Goal: Task Accomplishment & Management: Use online tool/utility

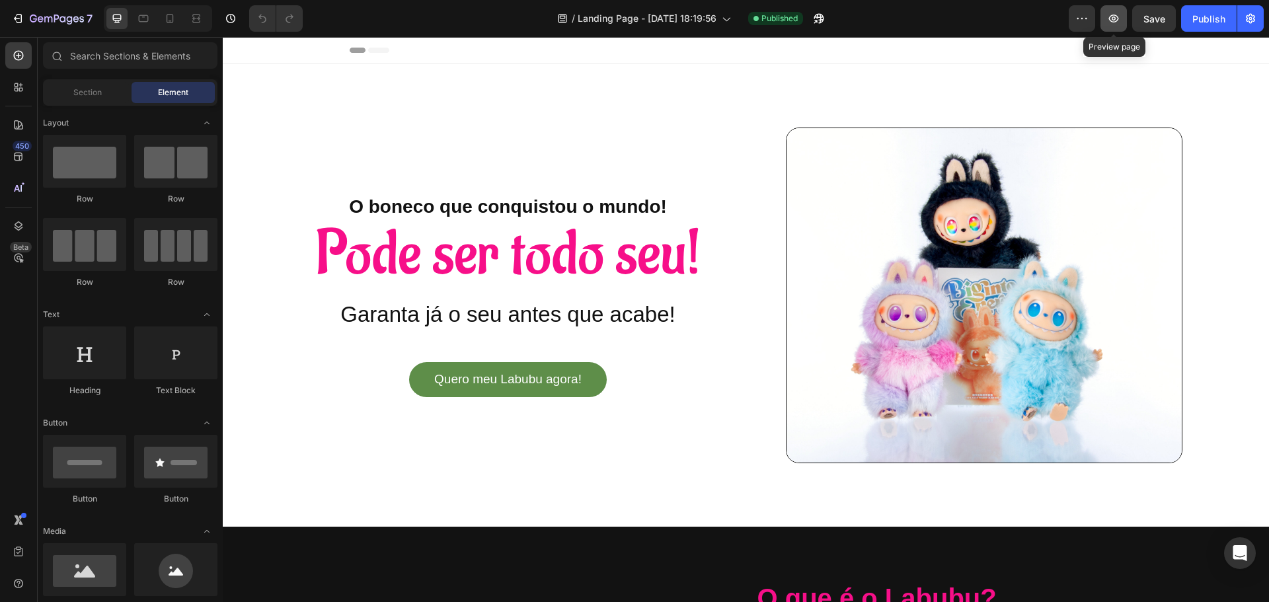
click at [1116, 15] on icon "button" at bounding box center [1113, 18] width 13 height 13
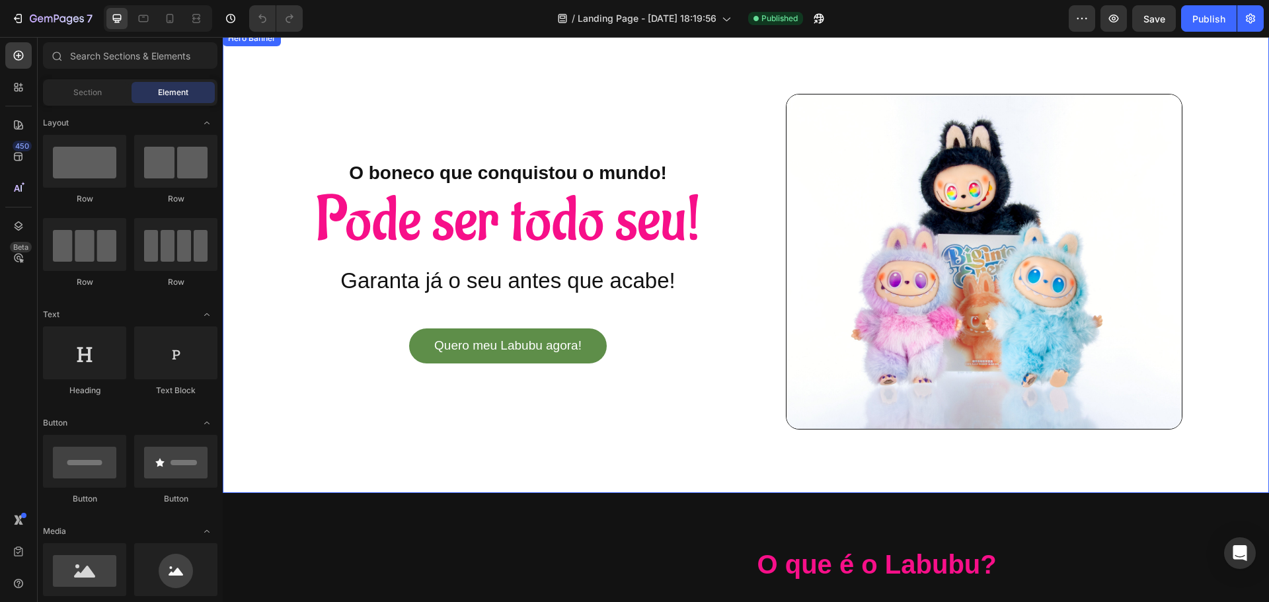
scroll to position [66, 0]
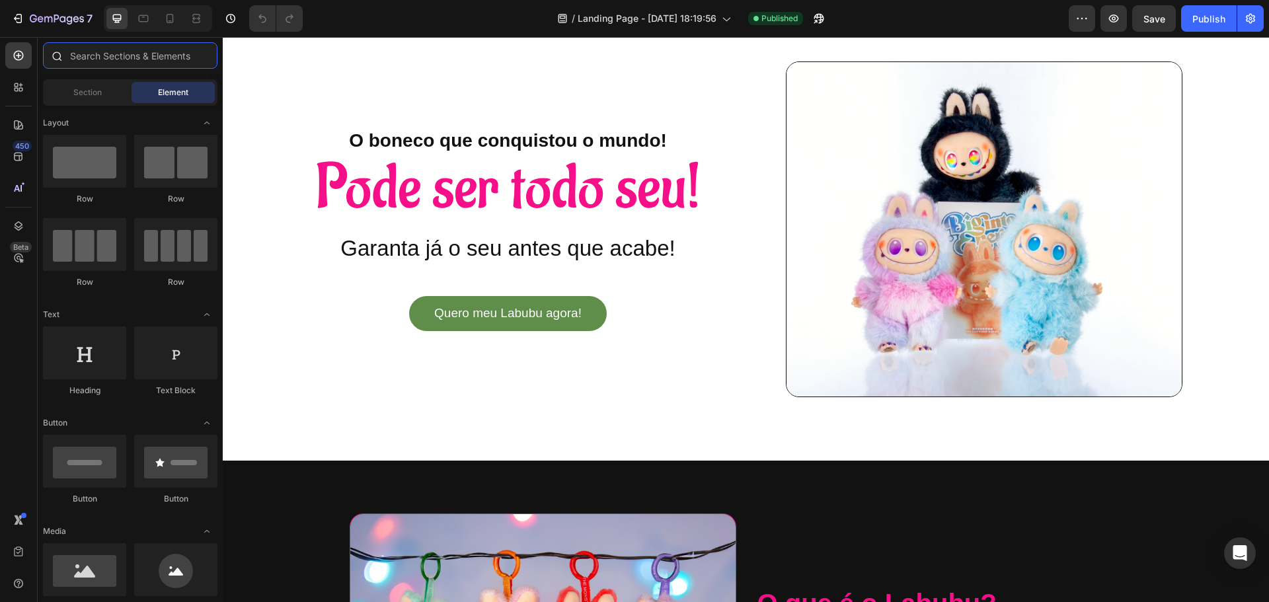
click at [134, 66] on input "text" at bounding box center [130, 55] width 174 height 26
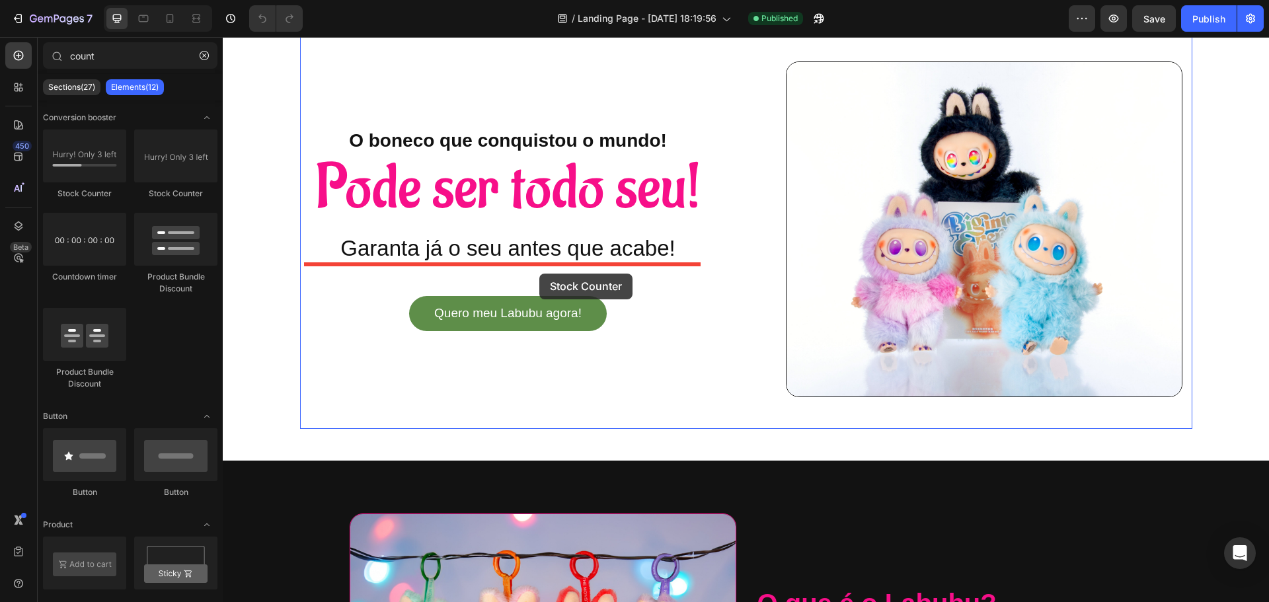
drag, startPoint x: 319, startPoint y: 208, endPoint x: 541, endPoint y: 273, distance: 231.3
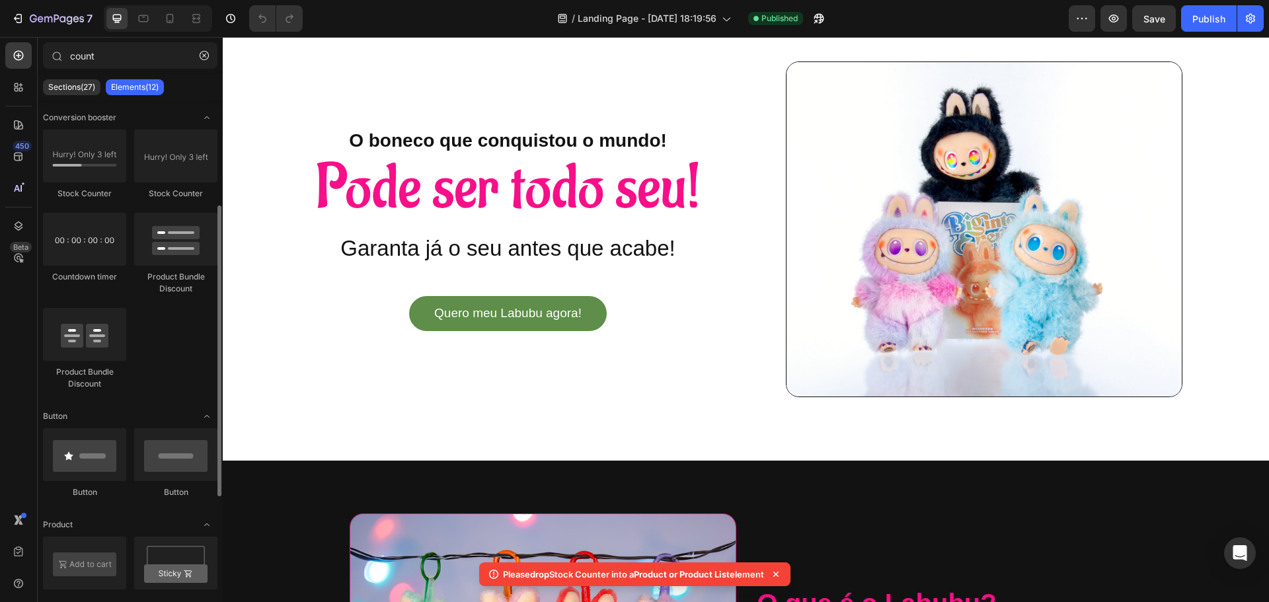
scroll to position [132, 0]
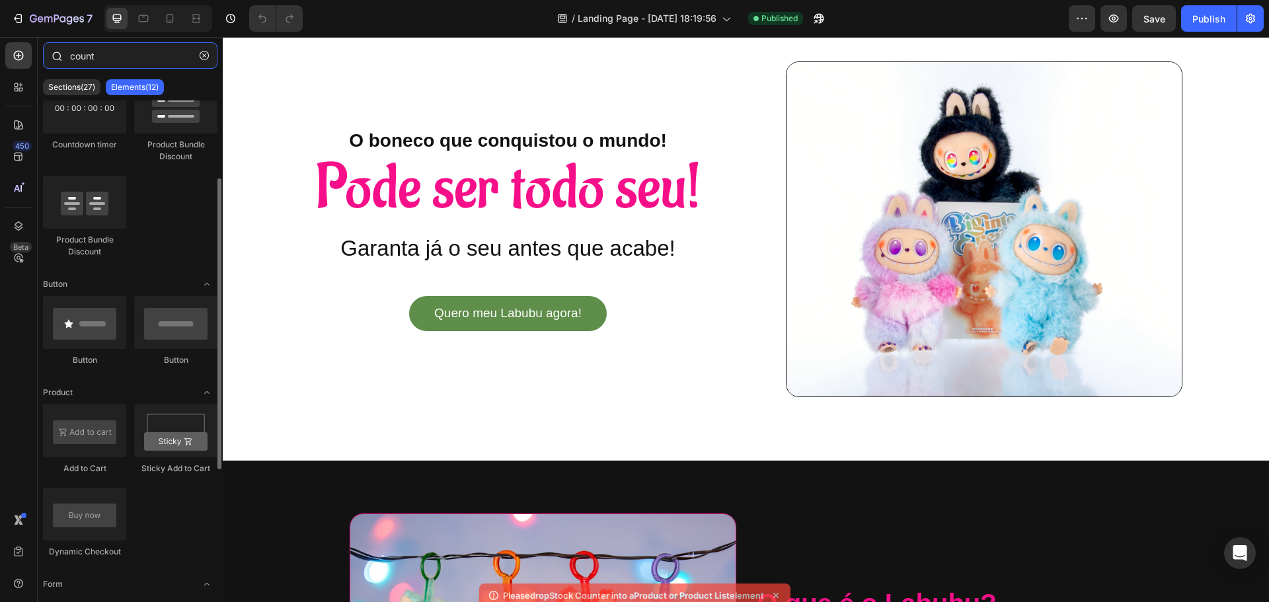
click at [133, 52] on input "count" at bounding box center [130, 55] width 174 height 26
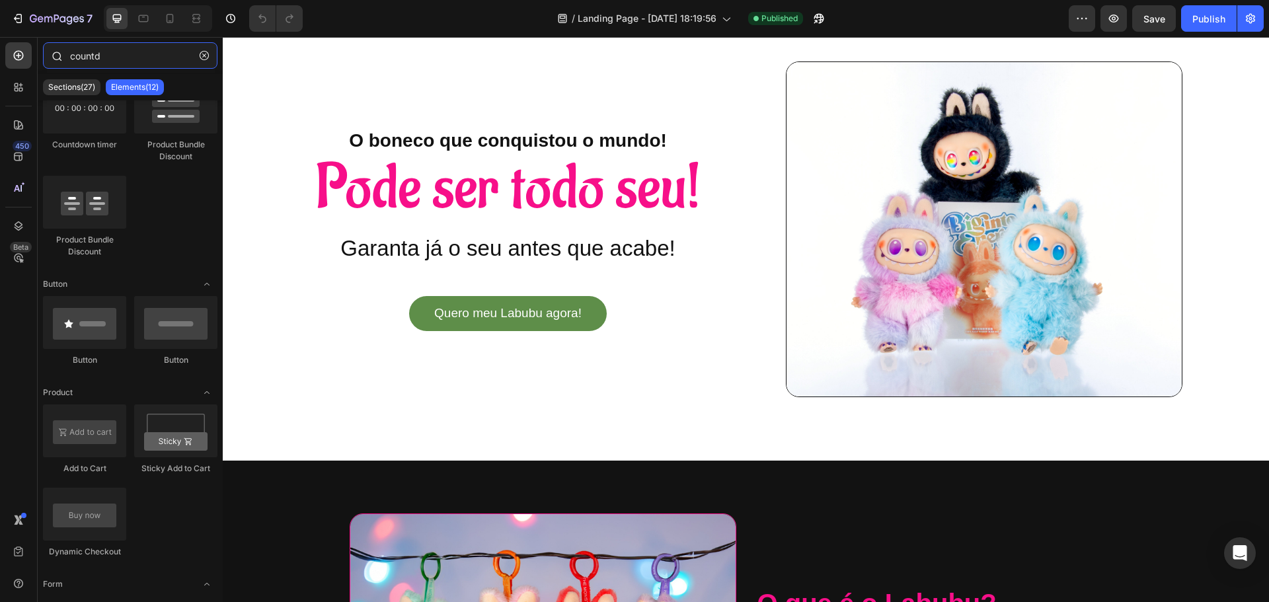
scroll to position [0, 0]
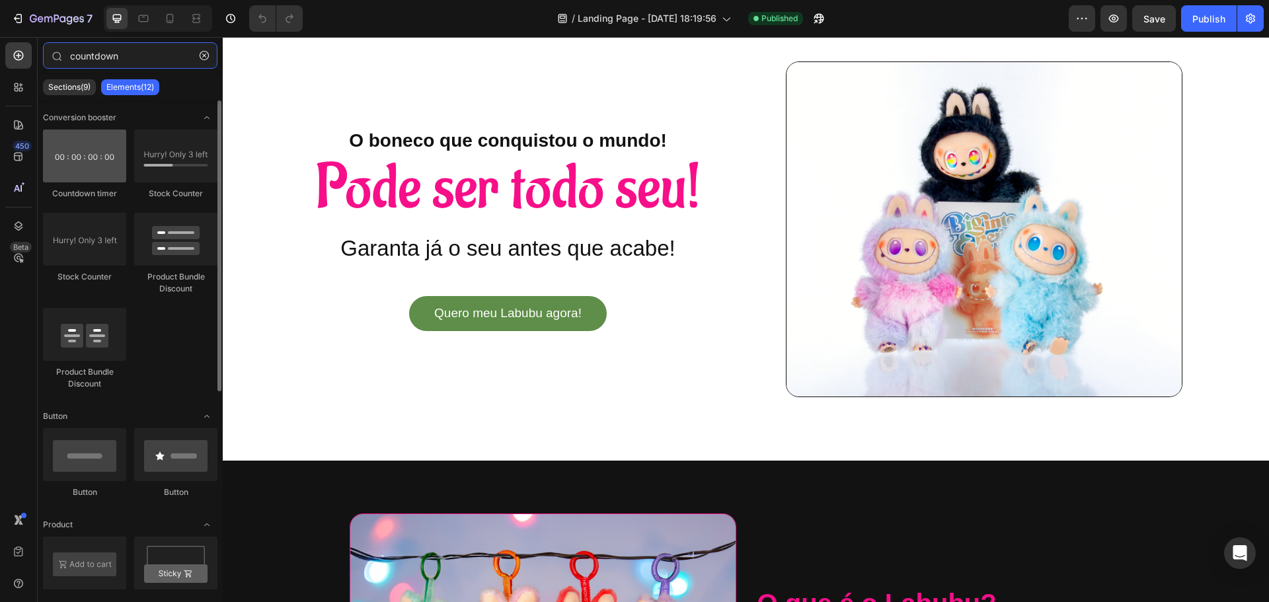
type input "countdown"
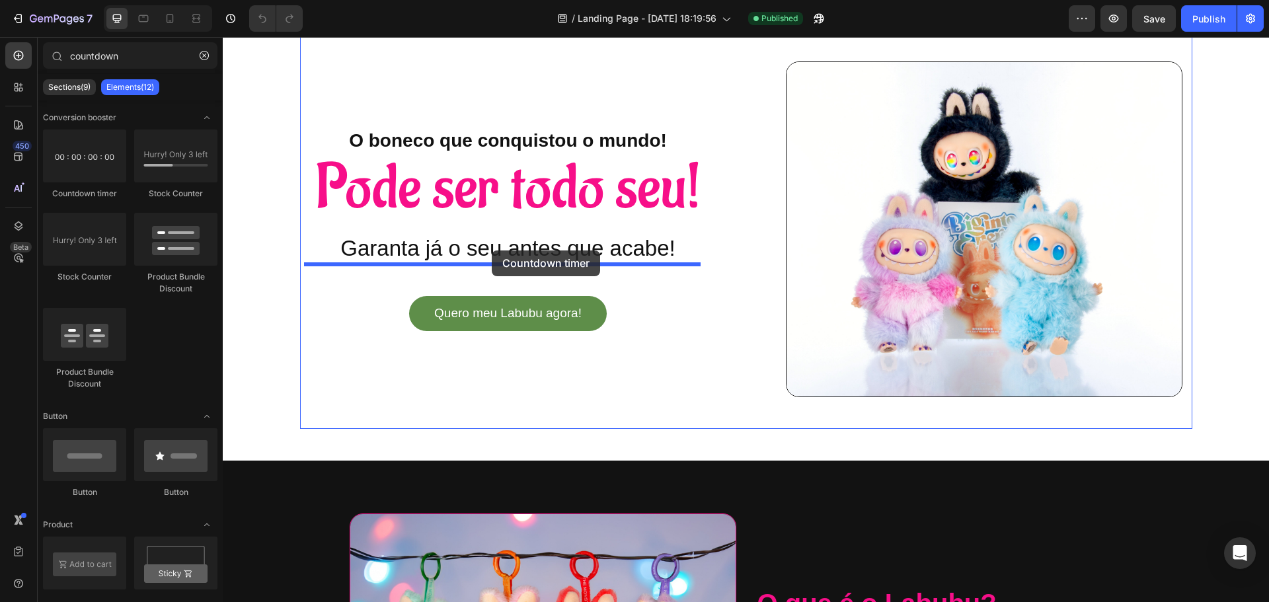
drag, startPoint x: 330, startPoint y: 205, endPoint x: 492, endPoint y: 250, distance: 168.2
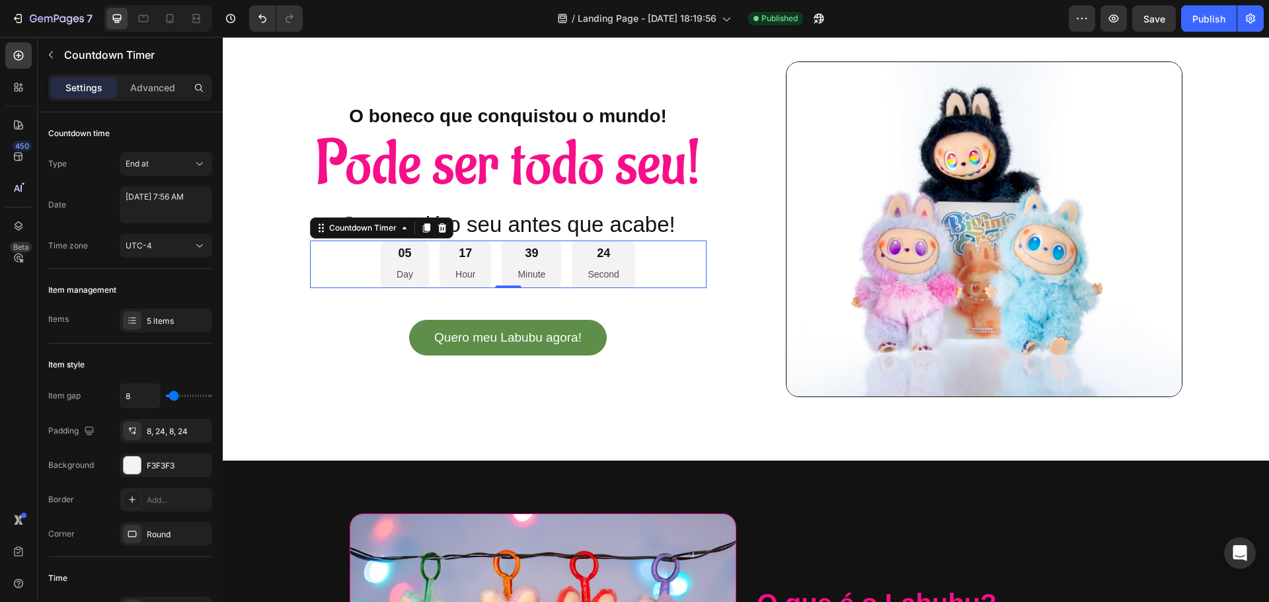
click at [413, 266] on div "05 Day" at bounding box center [405, 265] width 48 height 48
click at [126, 467] on div at bounding box center [132, 465] width 17 height 17
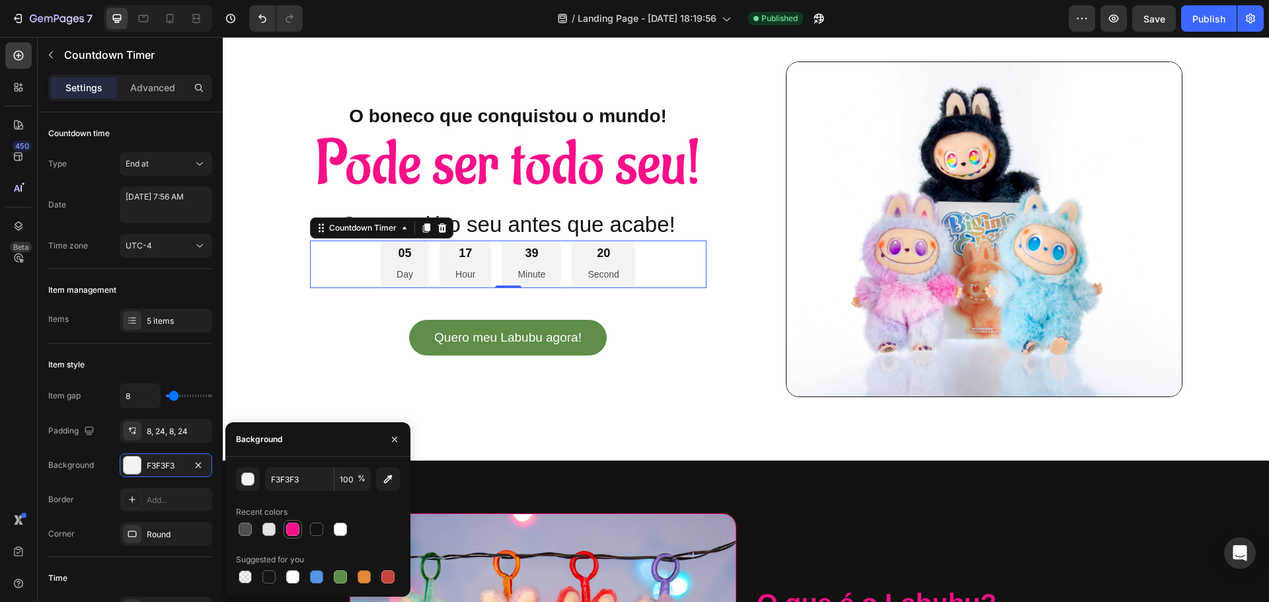
click at [295, 532] on div at bounding box center [292, 529] width 13 height 13
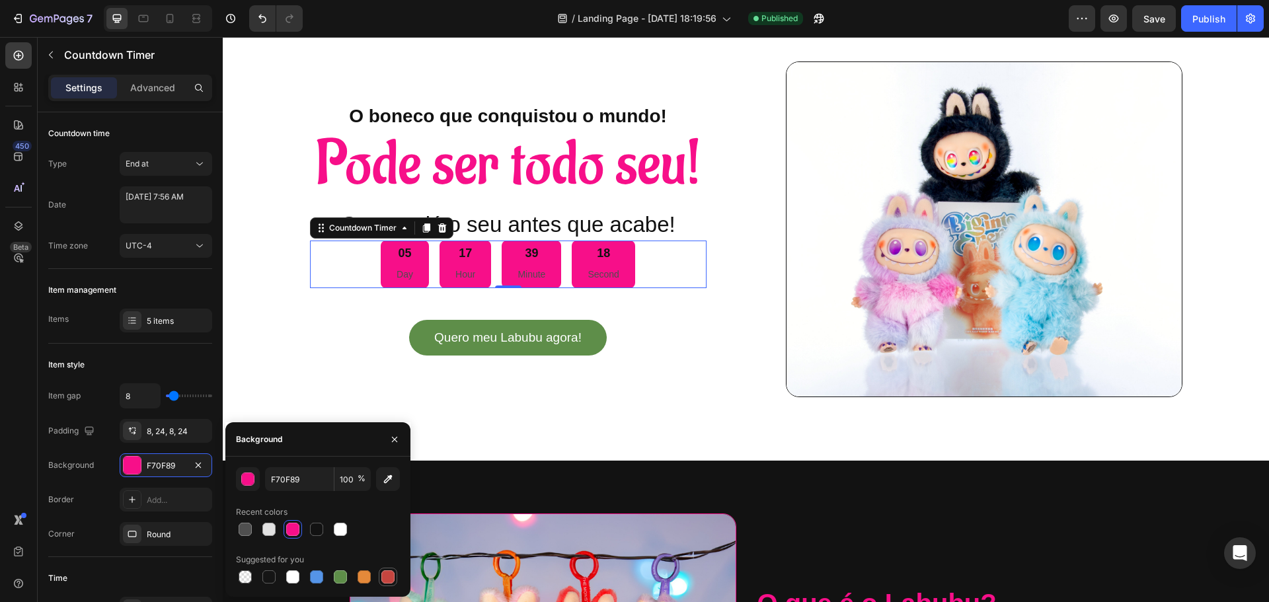
click at [388, 581] on div at bounding box center [387, 576] width 13 height 13
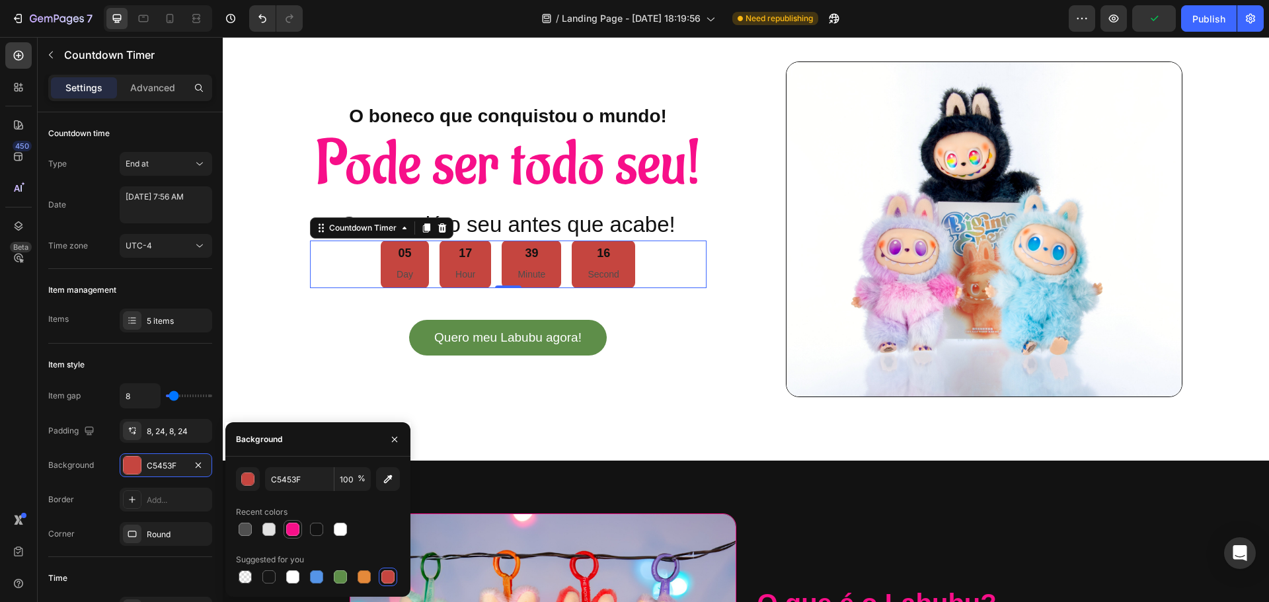
click at [297, 537] on div at bounding box center [293, 529] width 16 height 16
type input "F70F89"
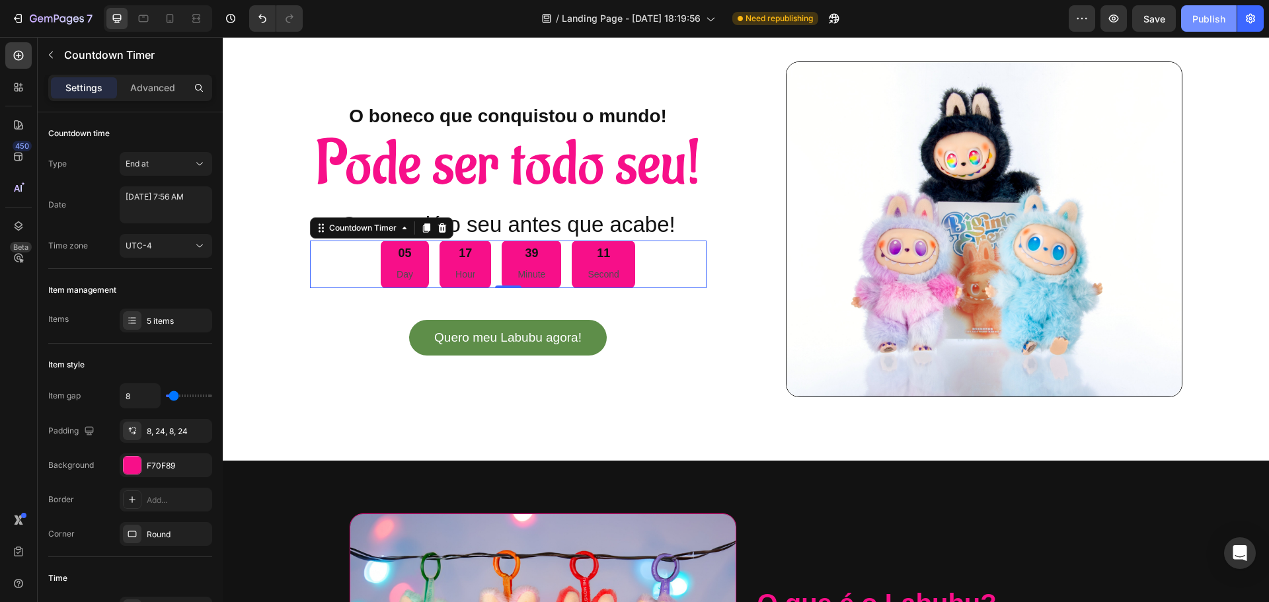
click at [1211, 20] on div "Publish" at bounding box center [1208, 19] width 33 height 14
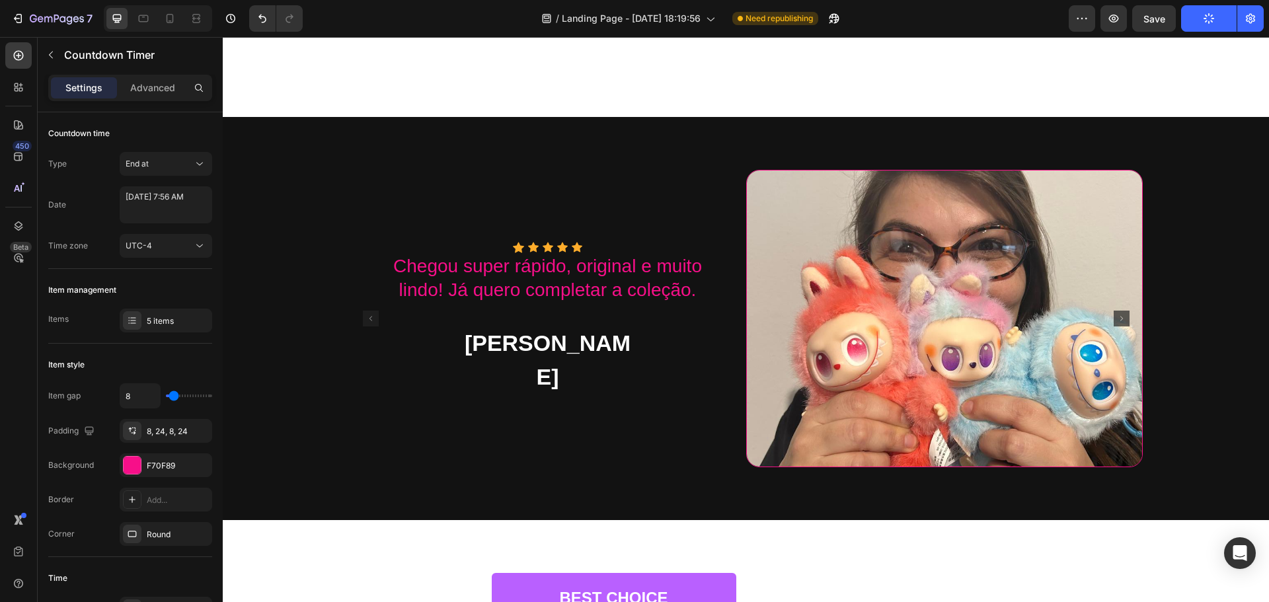
scroll to position [1718, 0]
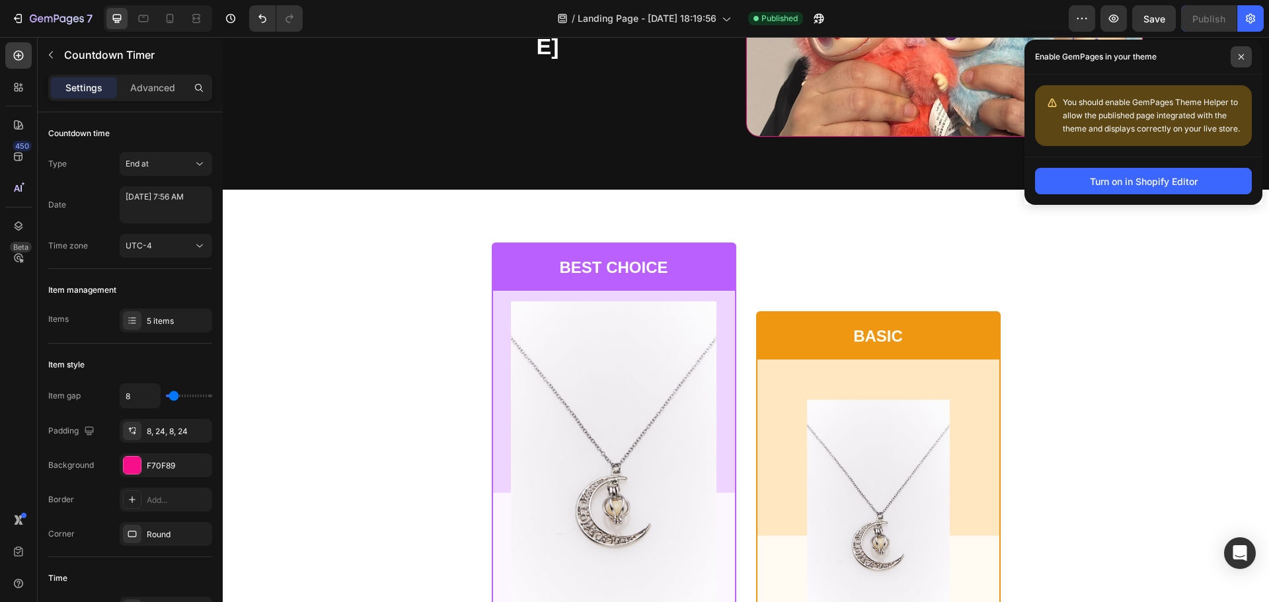
click at [1243, 57] on icon at bounding box center [1241, 57] width 7 height 7
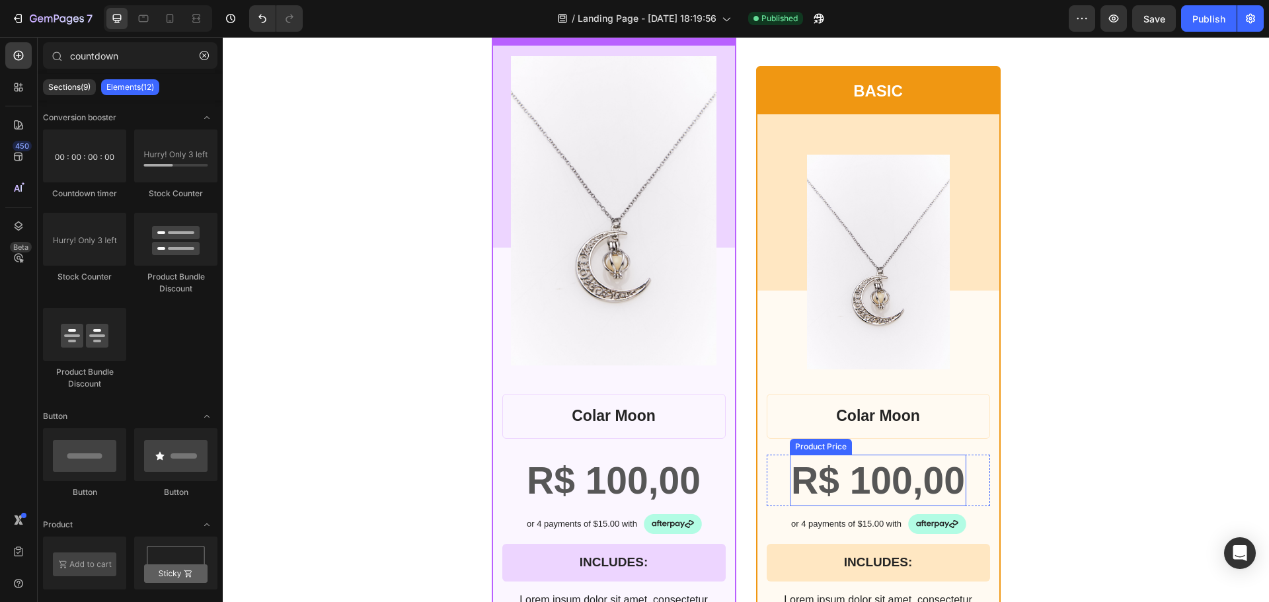
scroll to position [1933, 0]
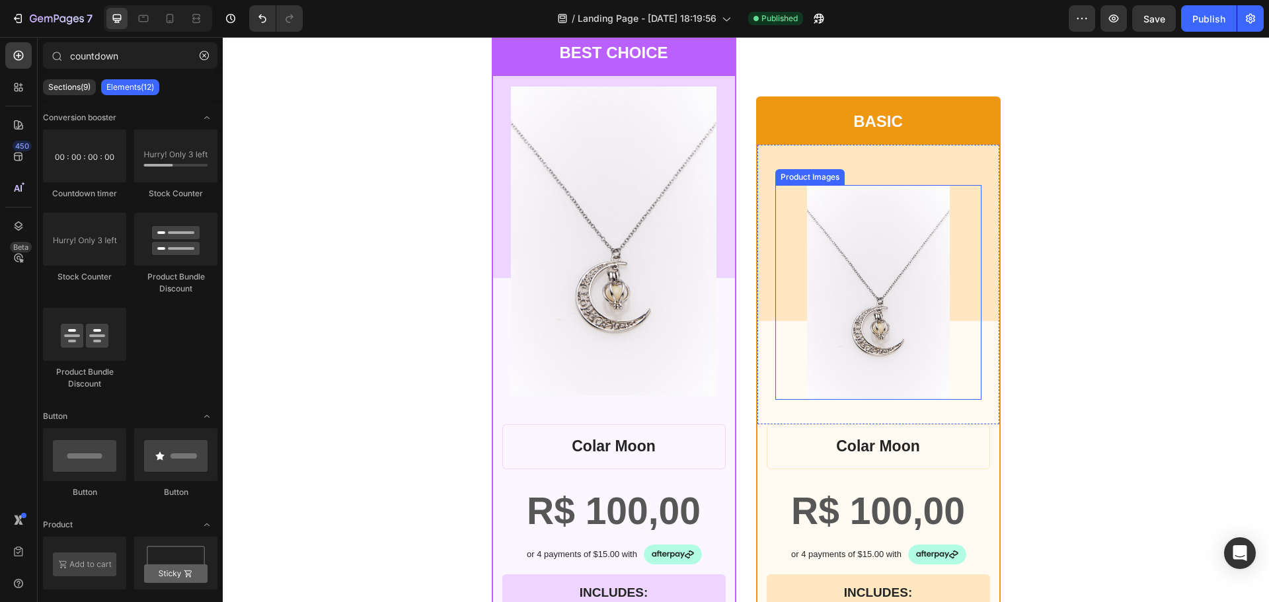
click at [900, 261] on img at bounding box center [878, 292] width 143 height 215
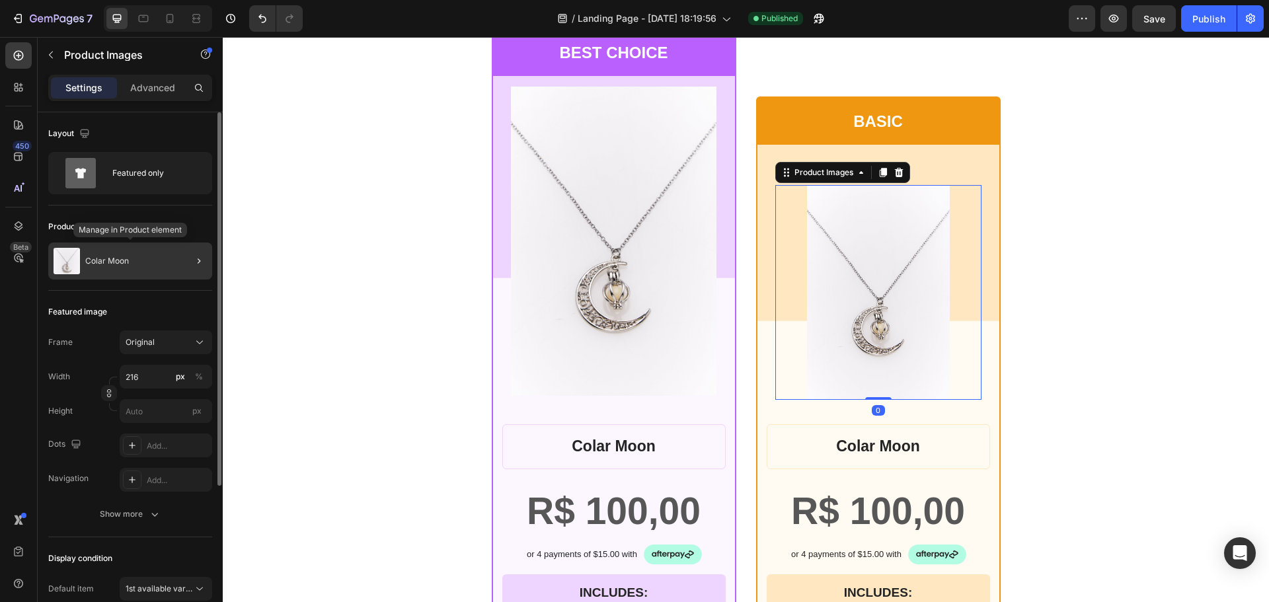
click at [121, 254] on div "Colar Moon" at bounding box center [130, 261] width 164 height 37
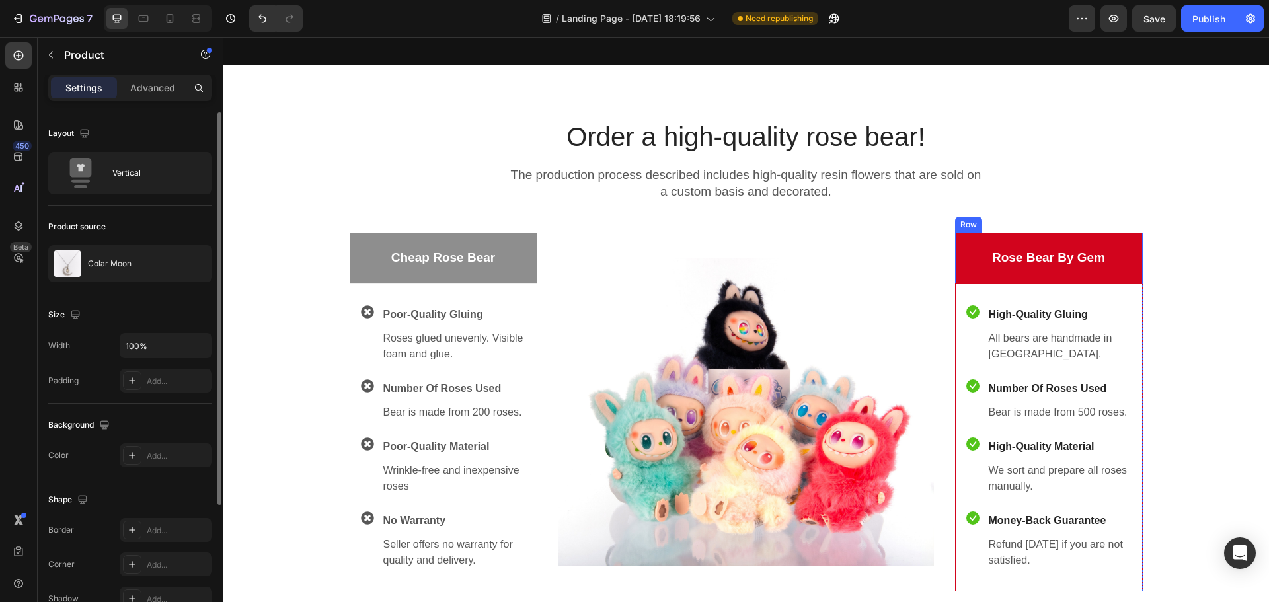
scroll to position [859, 0]
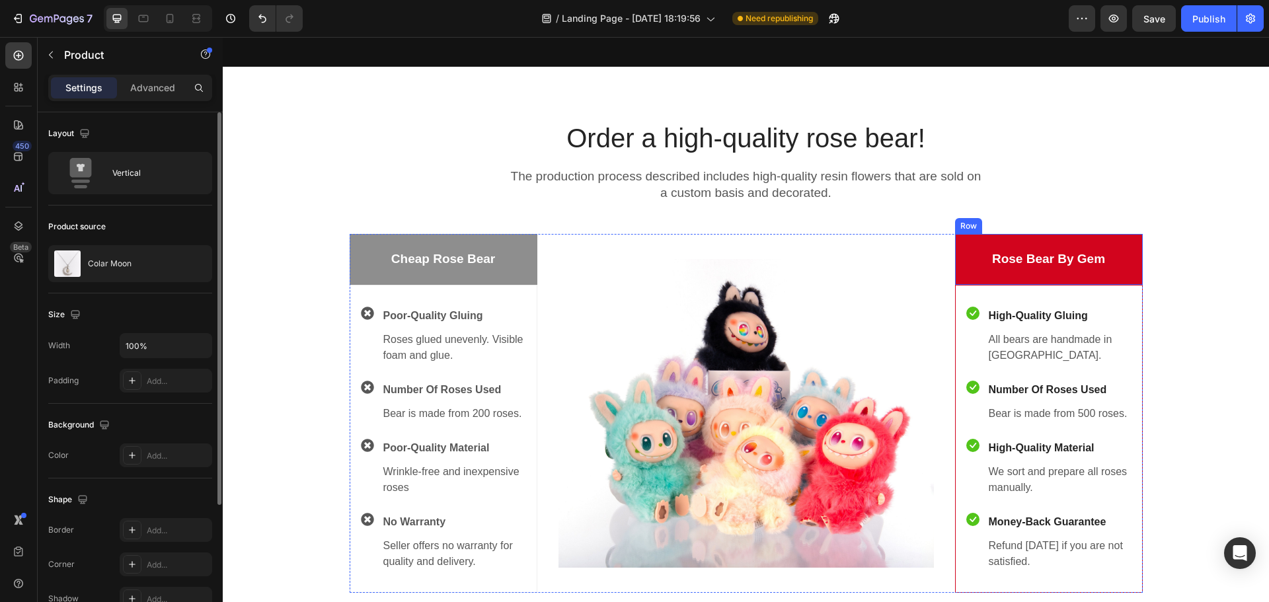
click at [1117, 241] on div "Rose Bear By Gem Text block Row" at bounding box center [1049, 259] width 188 height 51
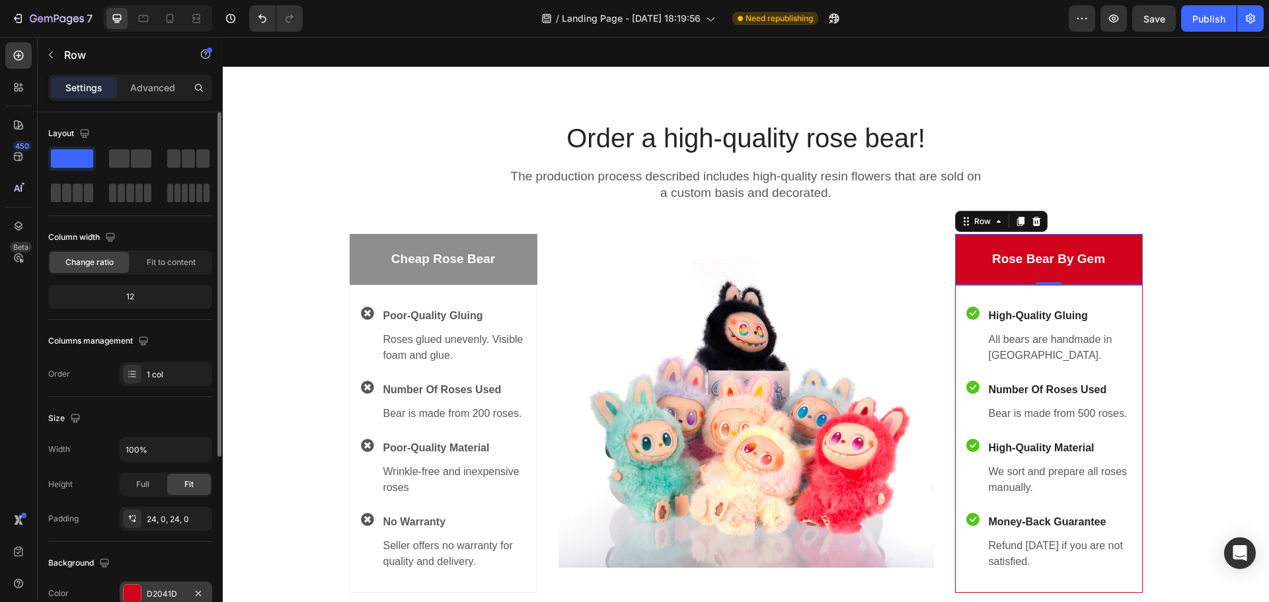
click at [136, 590] on div at bounding box center [132, 593] width 17 height 17
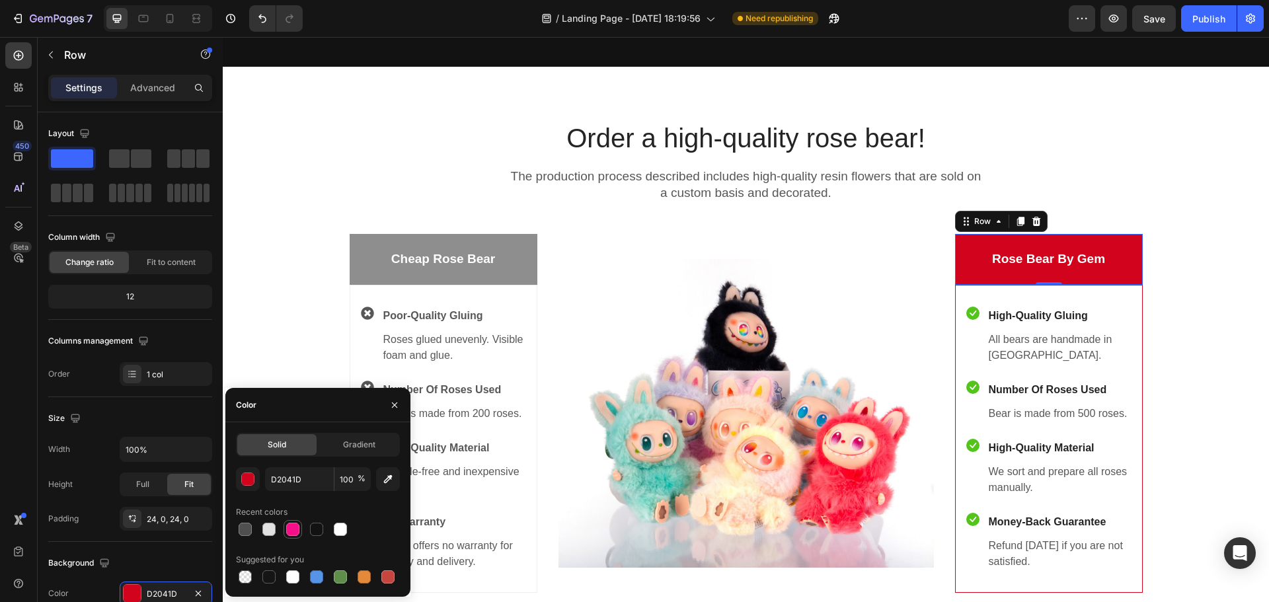
click at [293, 527] on div at bounding box center [292, 529] width 13 height 13
type input "F70F89"
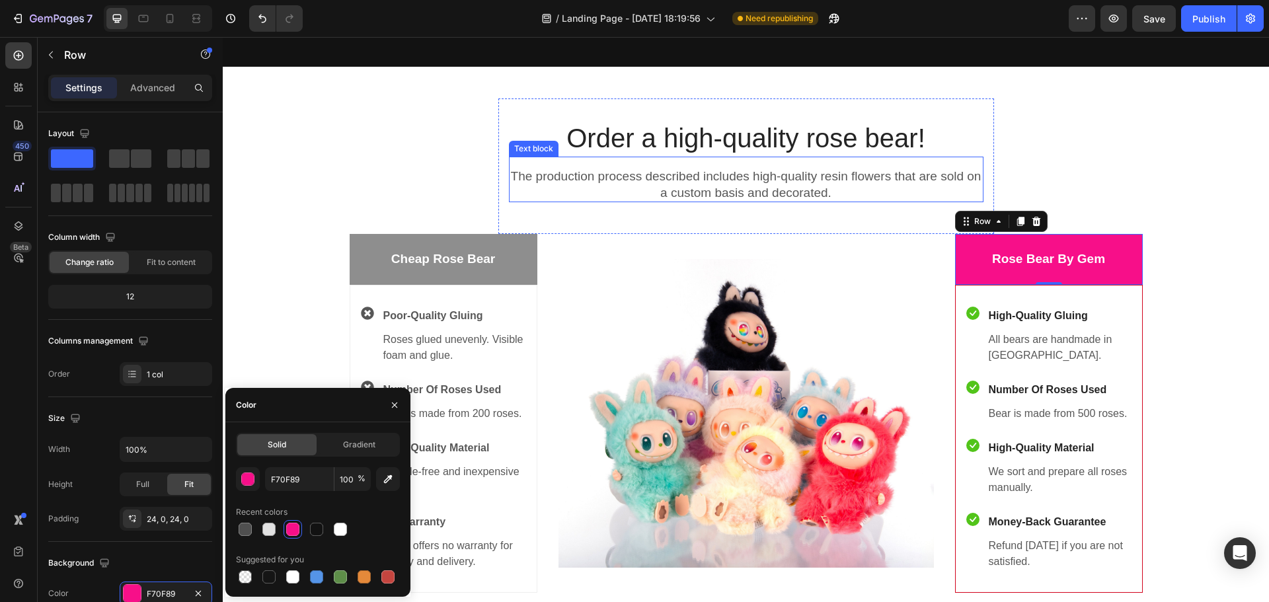
click at [876, 246] on div "Image" at bounding box center [745, 413] width 375 height 359
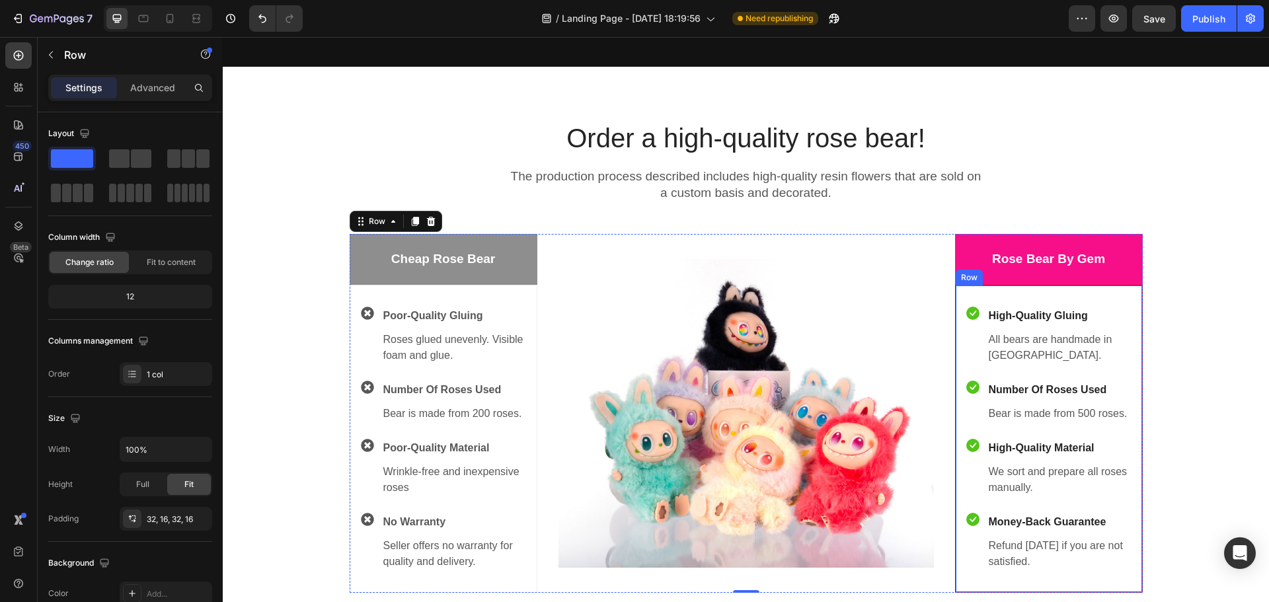
click at [1116, 300] on div "Icon High-Quality Gluing Text block All bears are handmade in [GEOGRAPHIC_DATA]…" at bounding box center [1049, 439] width 188 height 308
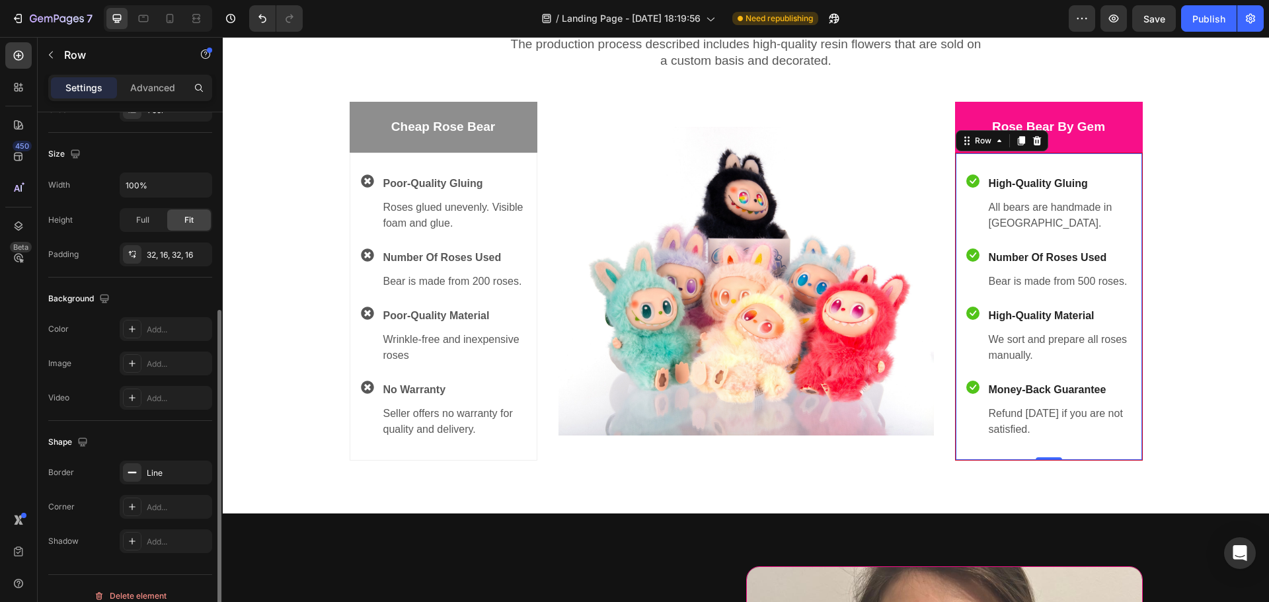
scroll to position [279, 0]
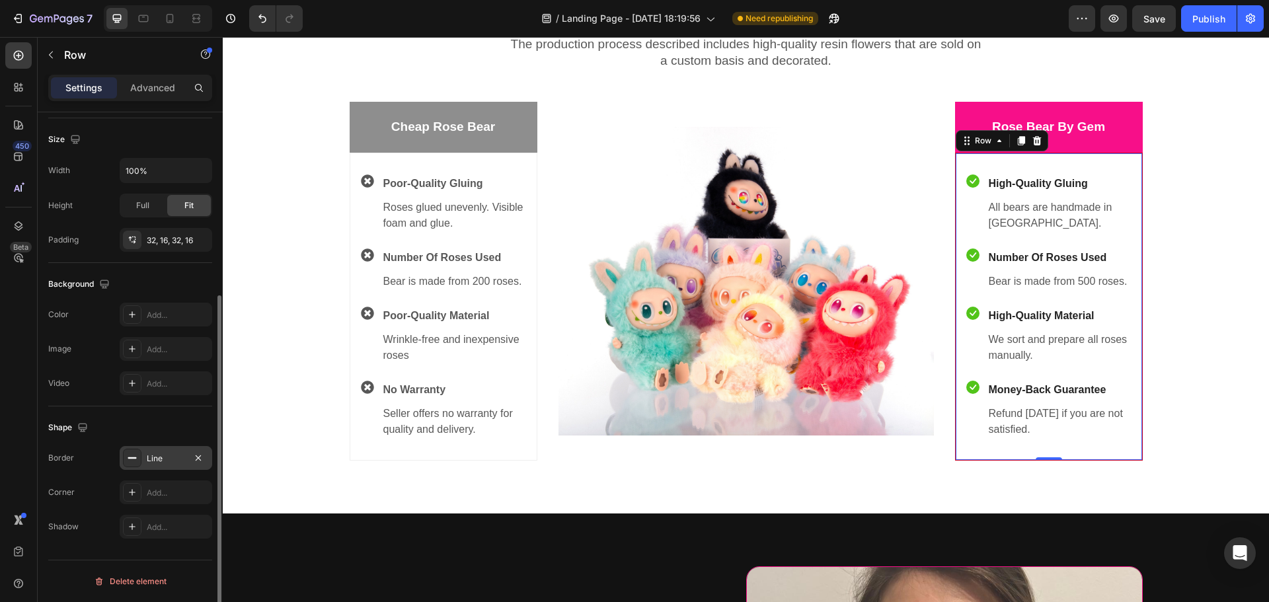
click at [169, 463] on div "Line" at bounding box center [166, 459] width 38 height 12
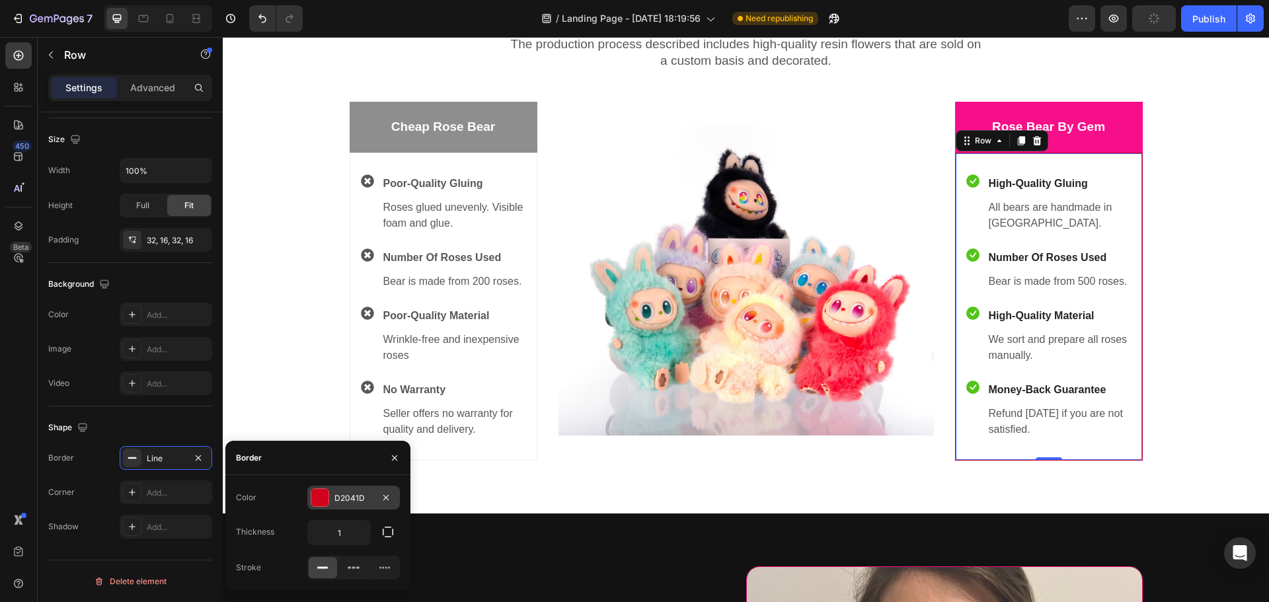
click at [319, 499] on div at bounding box center [319, 497] width 17 height 17
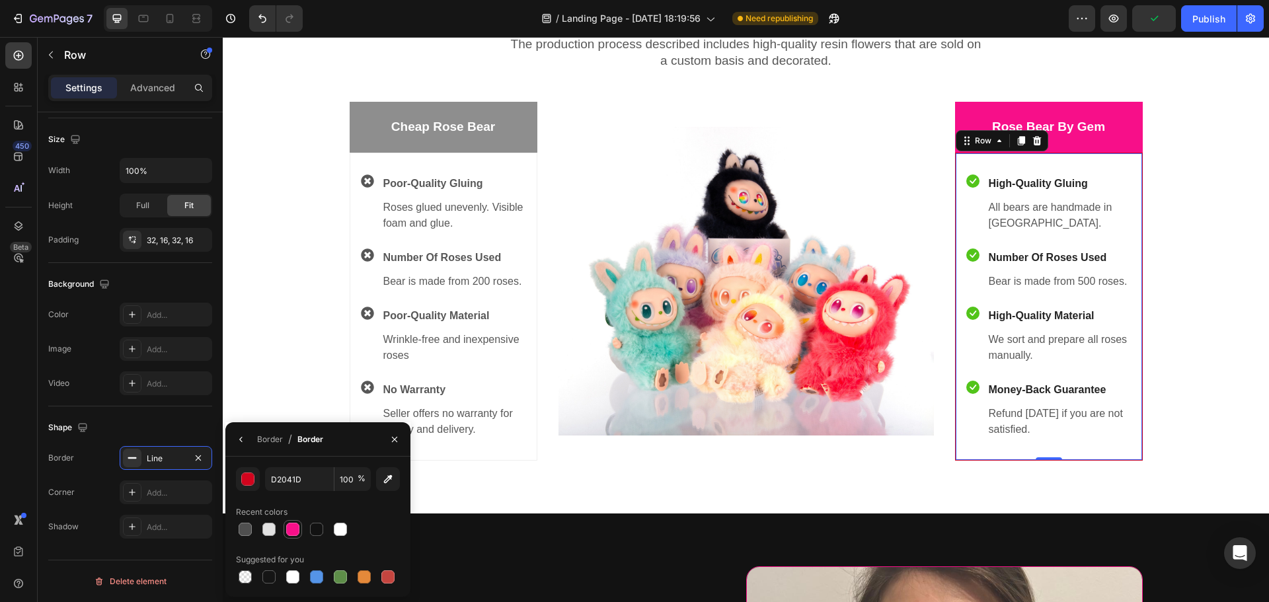
click at [287, 535] on div at bounding box center [292, 529] width 13 height 13
type input "F70F89"
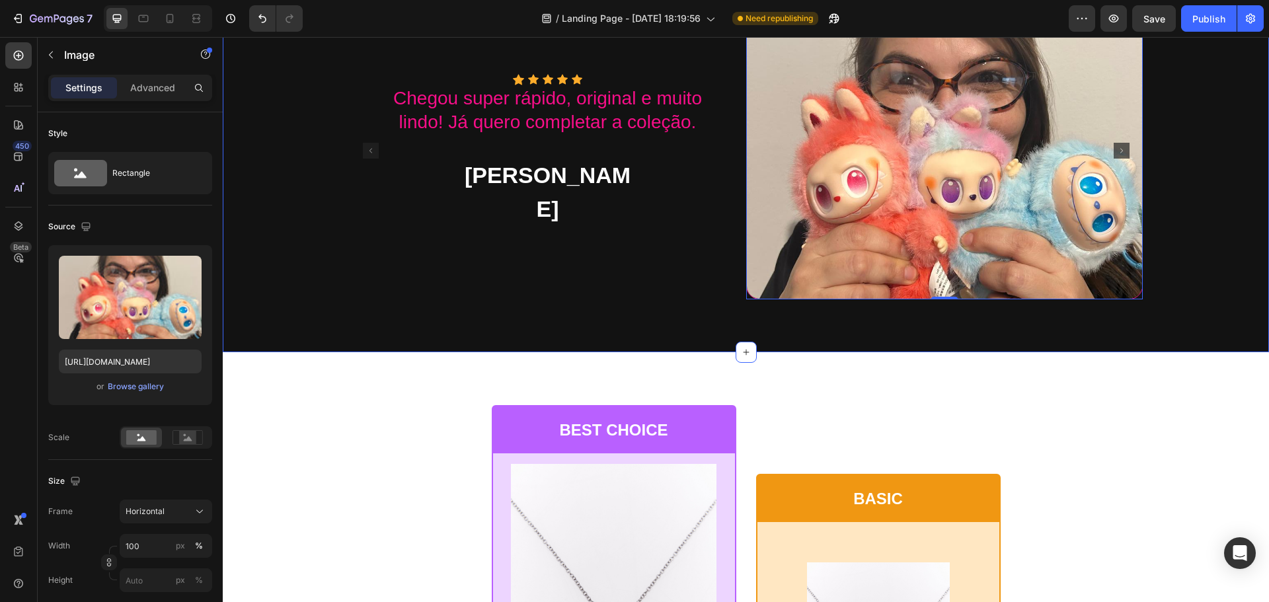
scroll to position [1322, 0]
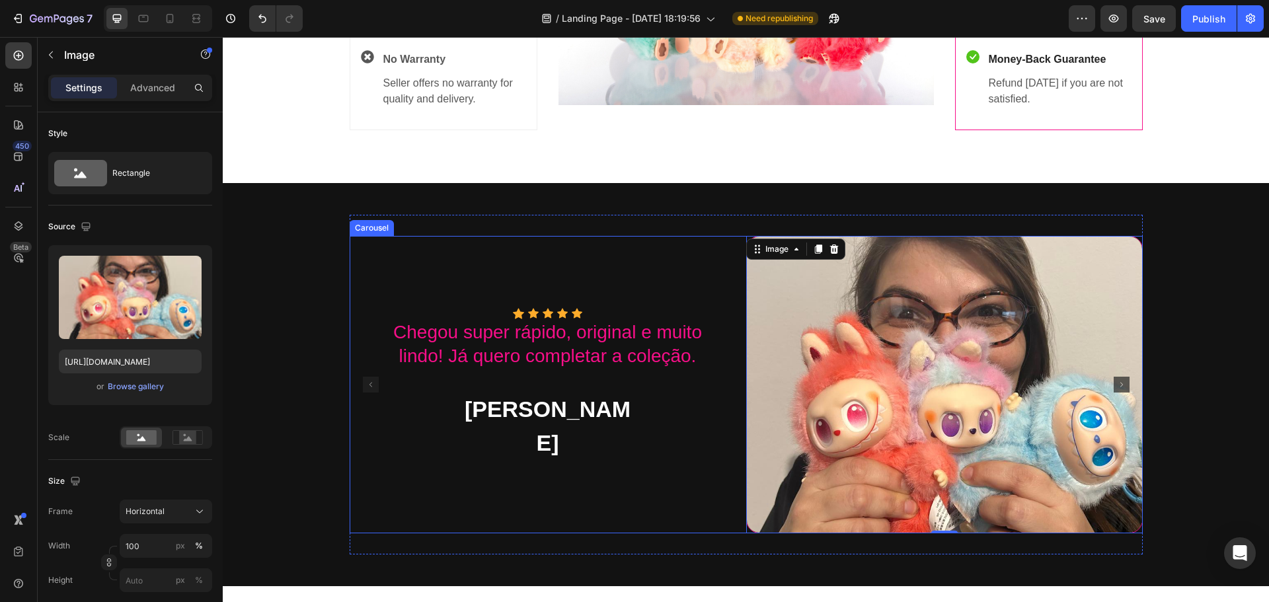
click at [1118, 389] on rect "Carousel Next Arrow" at bounding box center [1122, 385] width 16 height 16
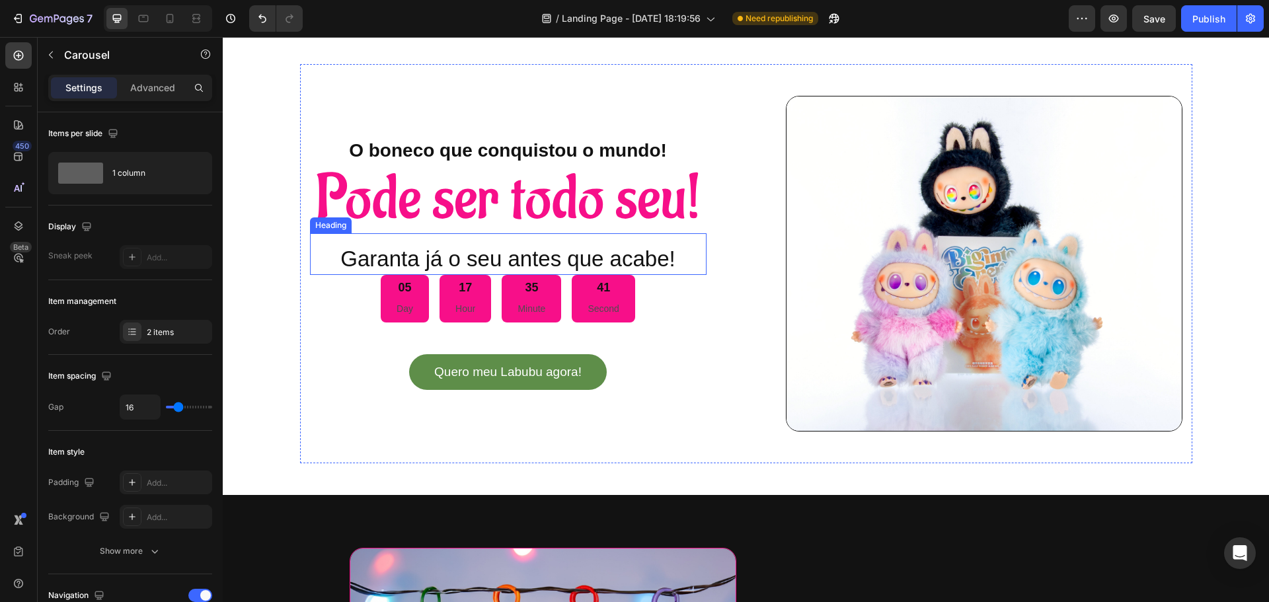
scroll to position [0, 0]
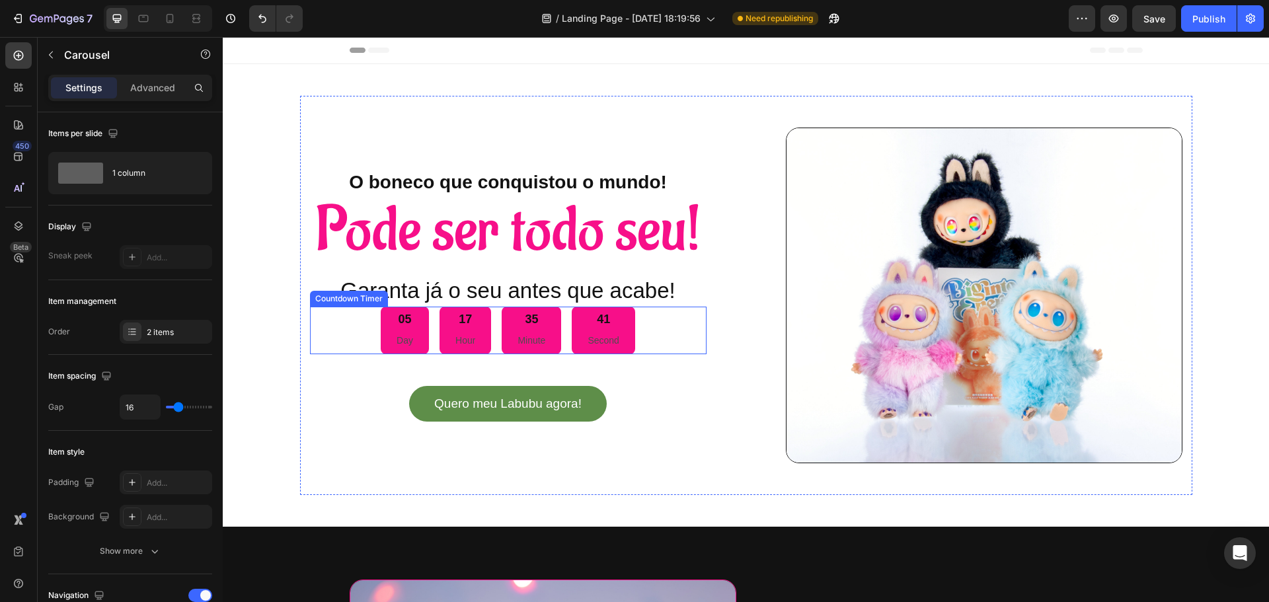
click at [643, 331] on div "05 Day 17 Hour 35 Minute 41 Second" at bounding box center [508, 331] width 397 height 48
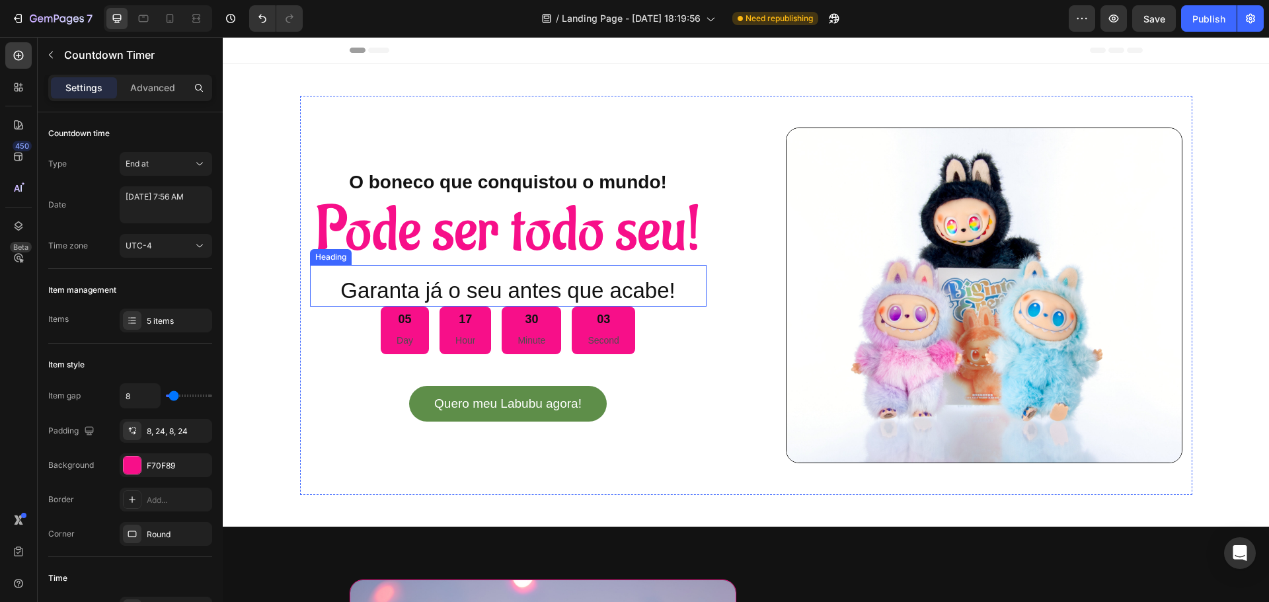
click at [500, 276] on h2 "Garanta já o seu antes que acabe!" at bounding box center [508, 291] width 397 height 31
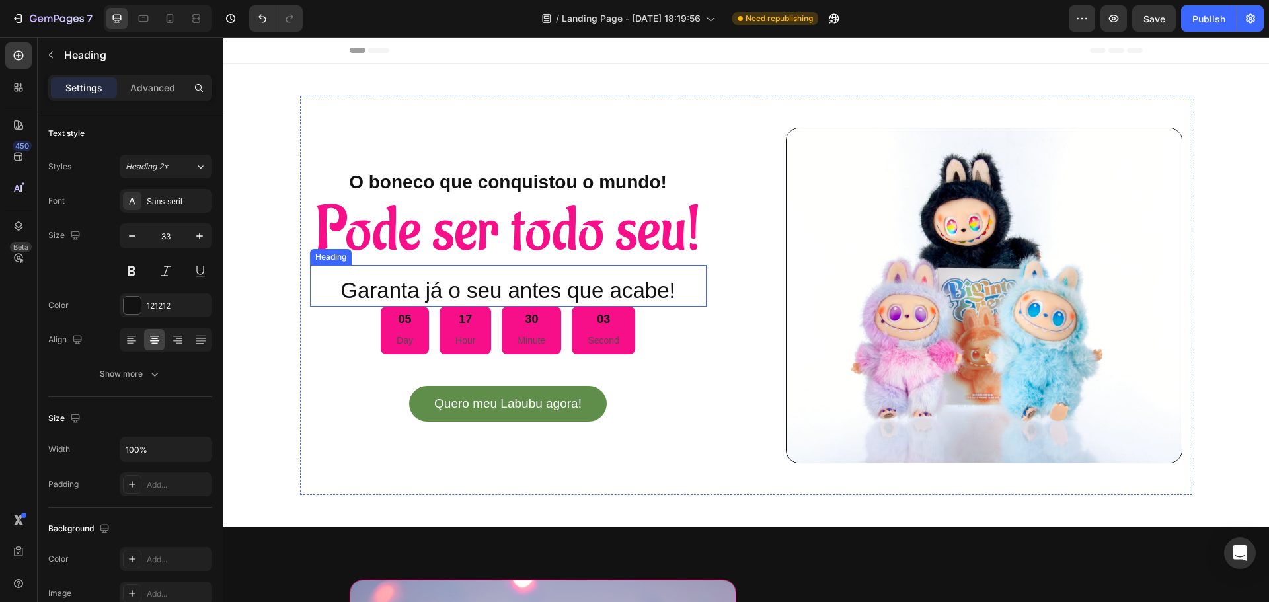
click at [500, 276] on h2 "Garanta já o seu antes que acabe!" at bounding box center [508, 291] width 397 height 31
click at [543, 294] on p "Receba HOJE em até 21hs!" at bounding box center [508, 291] width 394 height 28
click at [638, 391] on div "Quero meu Labubu agora! Button" at bounding box center [508, 403] width 397 height 35
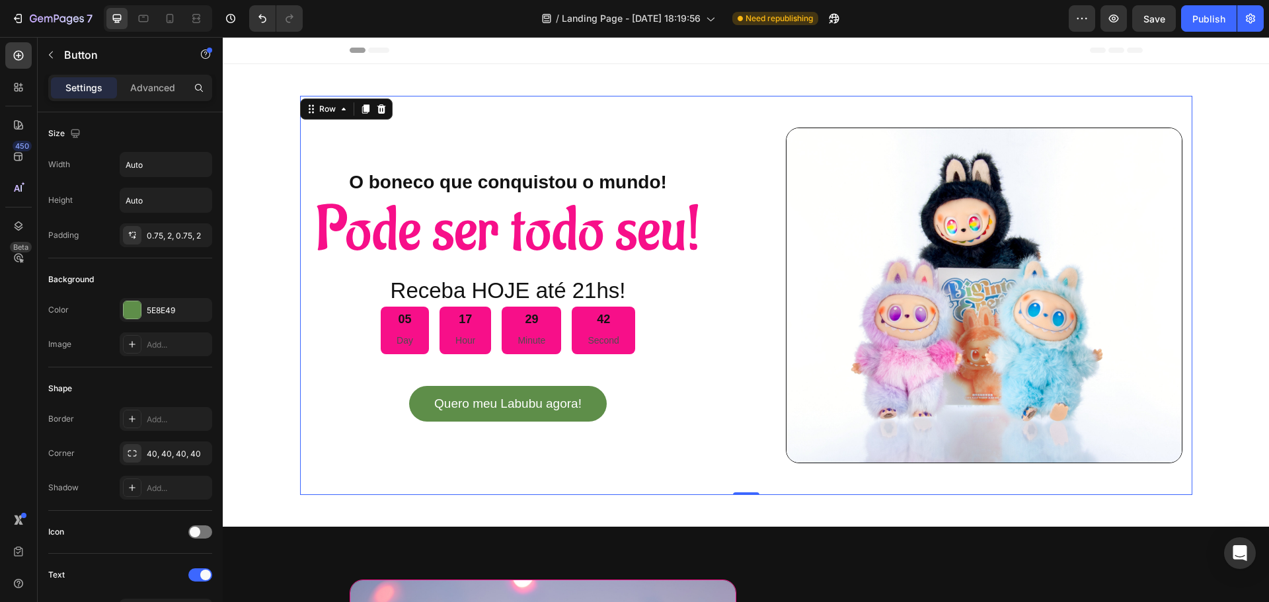
click at [726, 323] on div "O boneco que conquistou o mundo! Heading Pode ser todo seu! Heading Receba HOJE…" at bounding box center [746, 296] width 892 height 400
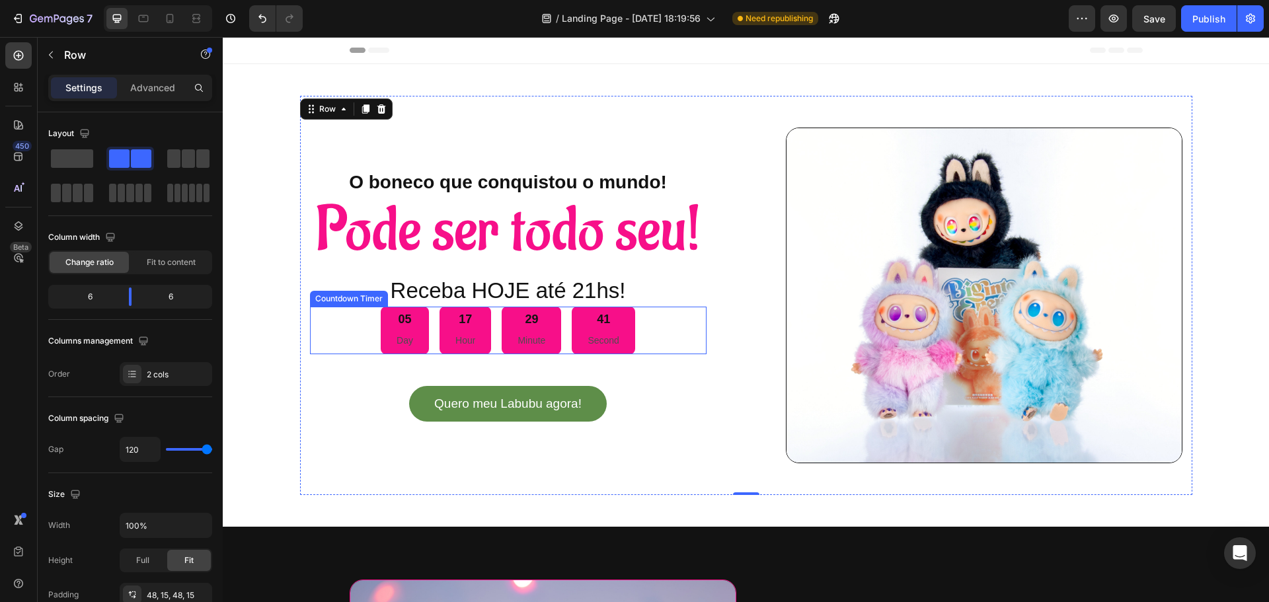
click at [597, 330] on div "41 Second" at bounding box center [603, 331] width 63 height 48
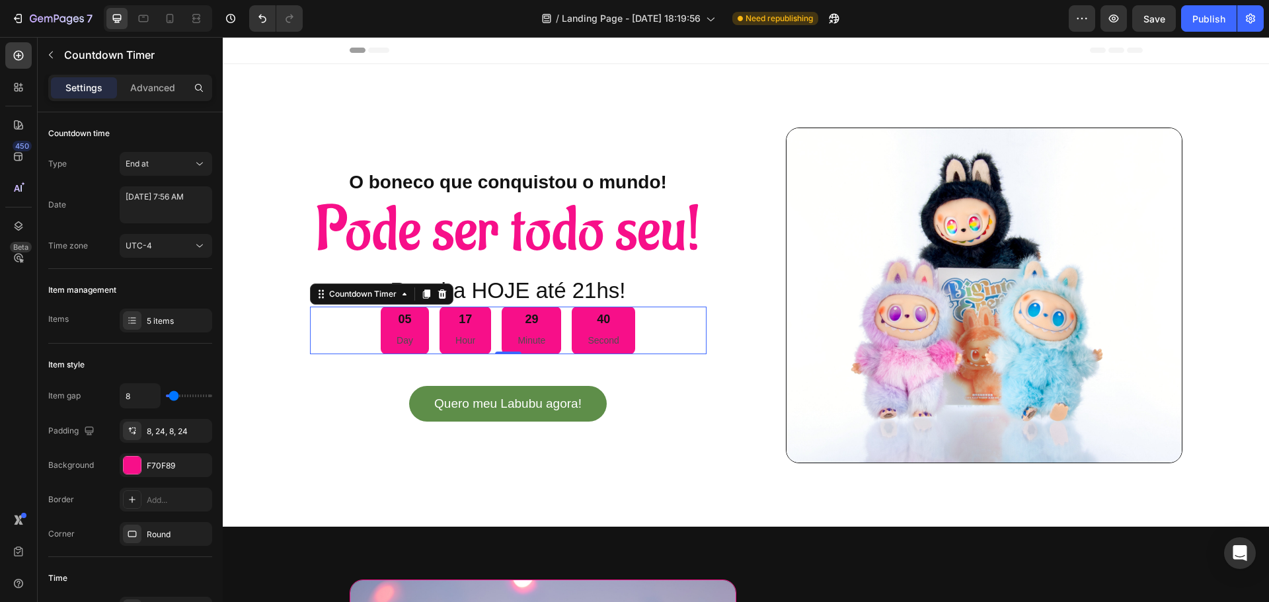
click at [670, 332] on div "05 Day 17 Hour 29 Minute 40 Second" at bounding box center [508, 331] width 397 height 48
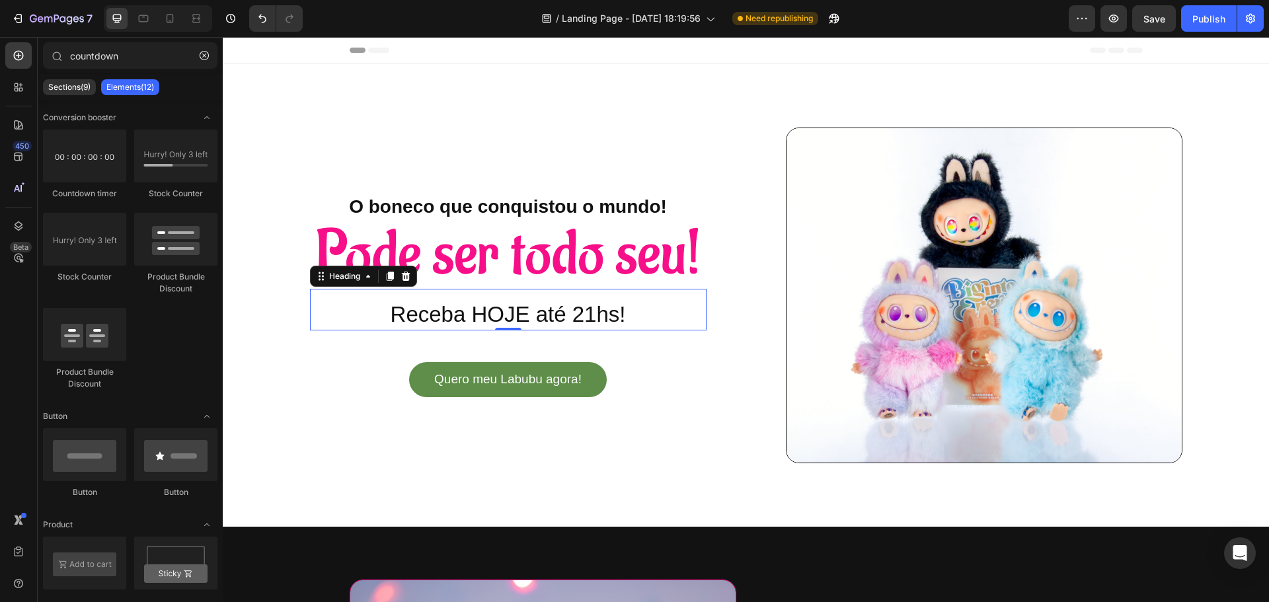
click at [610, 328] on p "Receba HOJE até 21hs!" at bounding box center [508, 315] width 394 height 28
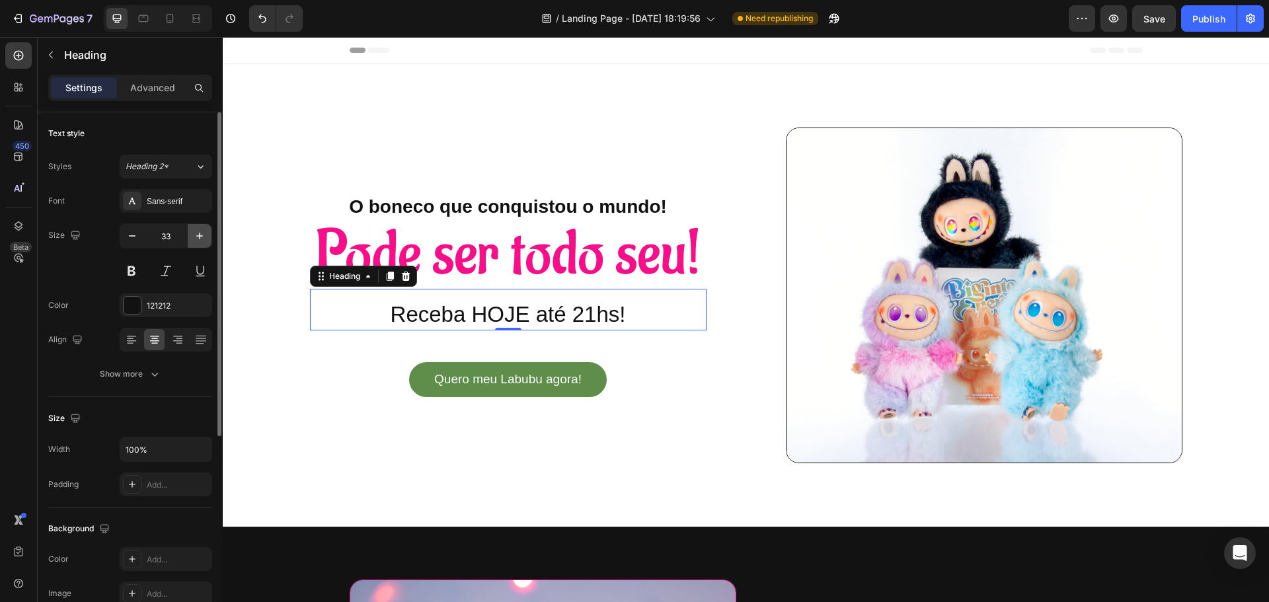
click at [199, 234] on icon "button" at bounding box center [199, 235] width 13 height 13
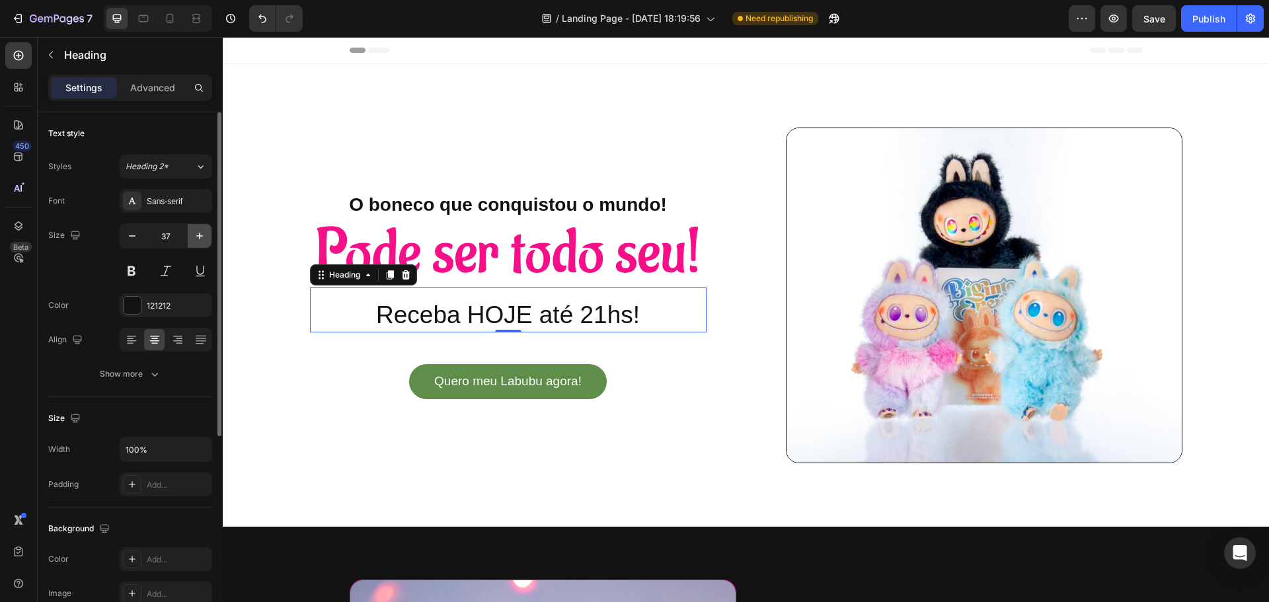
click at [199, 234] on icon "button" at bounding box center [199, 235] width 13 height 13
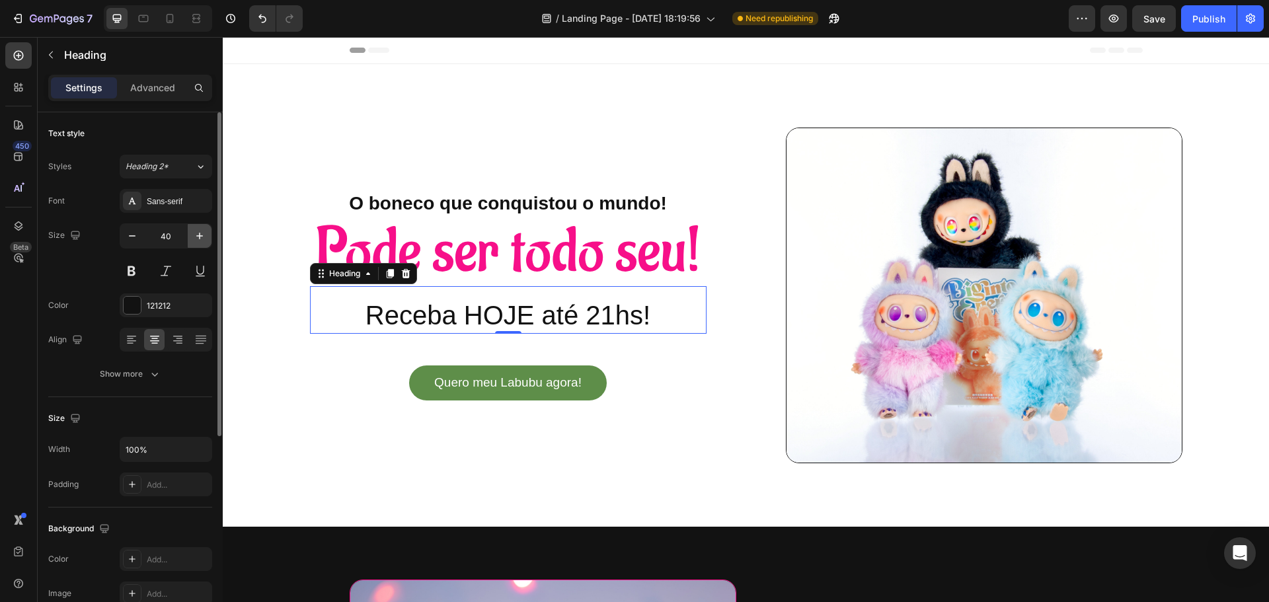
click at [199, 234] on icon "button" at bounding box center [199, 235] width 13 height 13
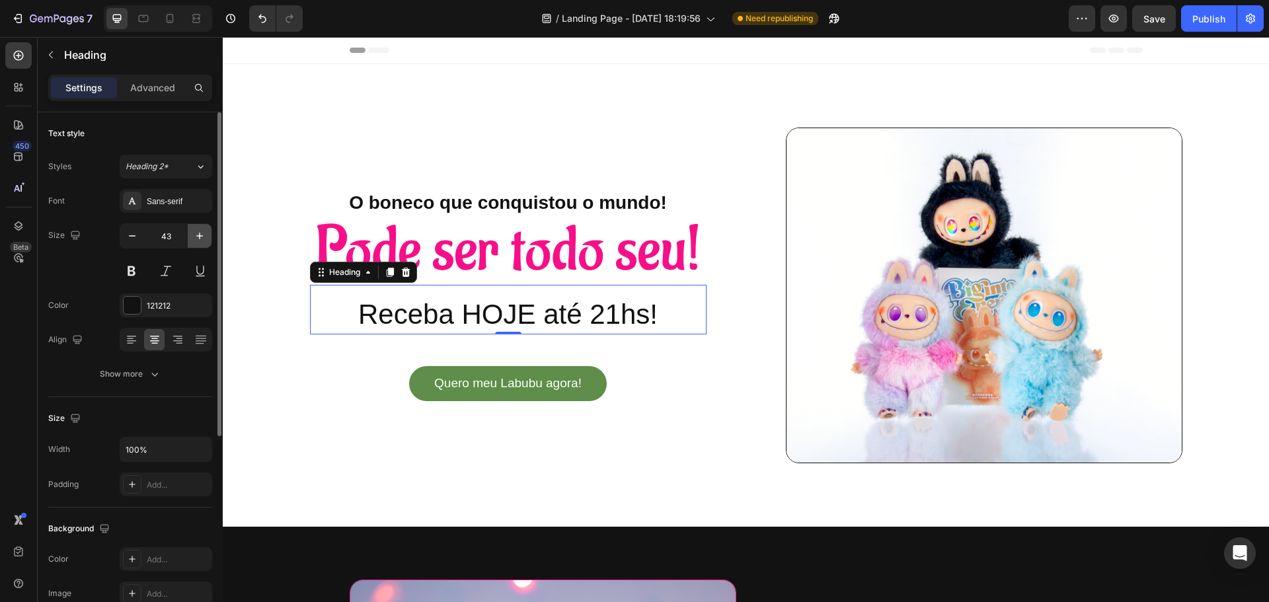
drag, startPoint x: 199, startPoint y: 234, endPoint x: 120, endPoint y: 196, distance: 88.1
click at [199, 234] on icon "button" at bounding box center [199, 235] width 13 height 13
type input "44"
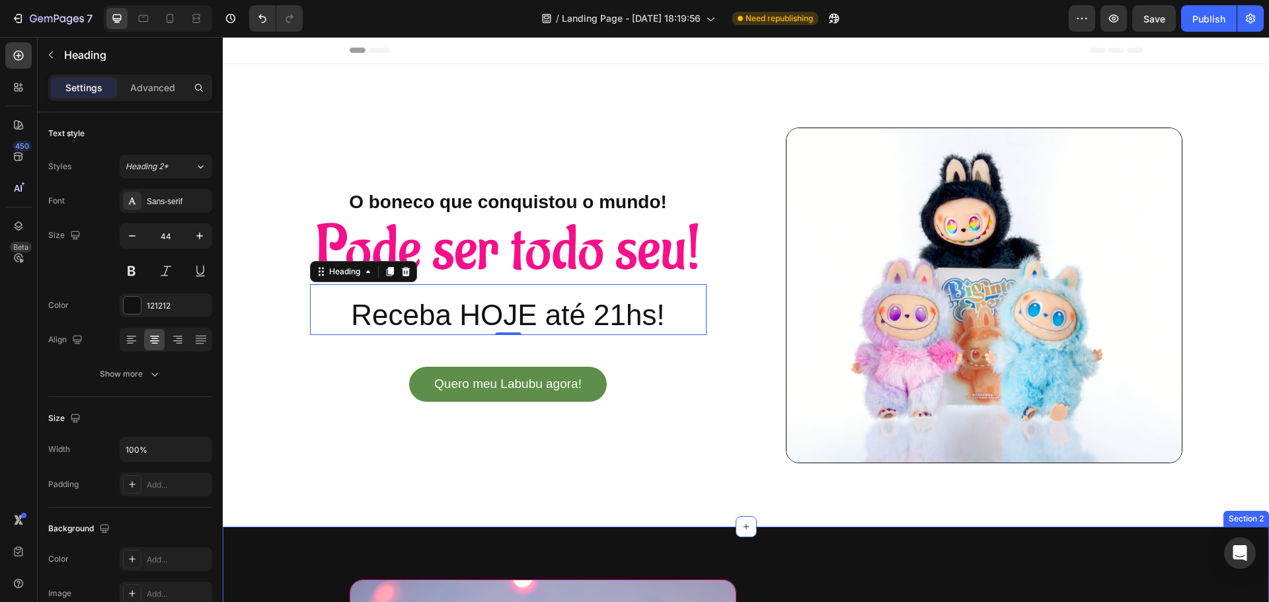
click at [805, 525] on div "Overlay" at bounding box center [746, 295] width 1046 height 463
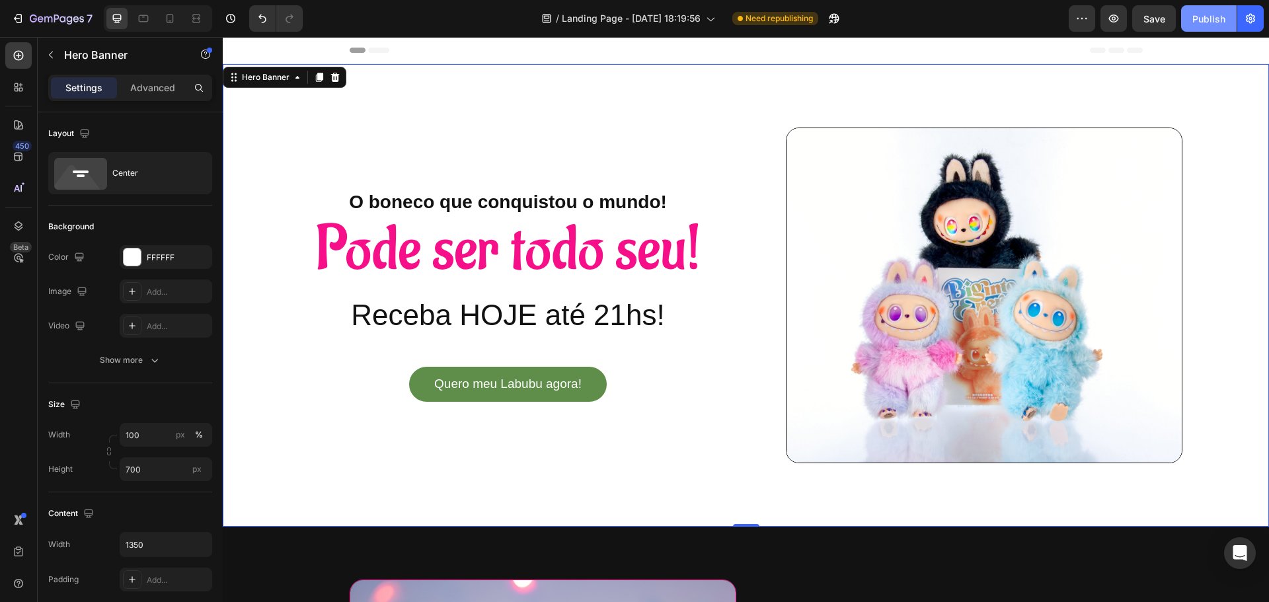
click at [1216, 24] on div "Publish" at bounding box center [1208, 19] width 33 height 14
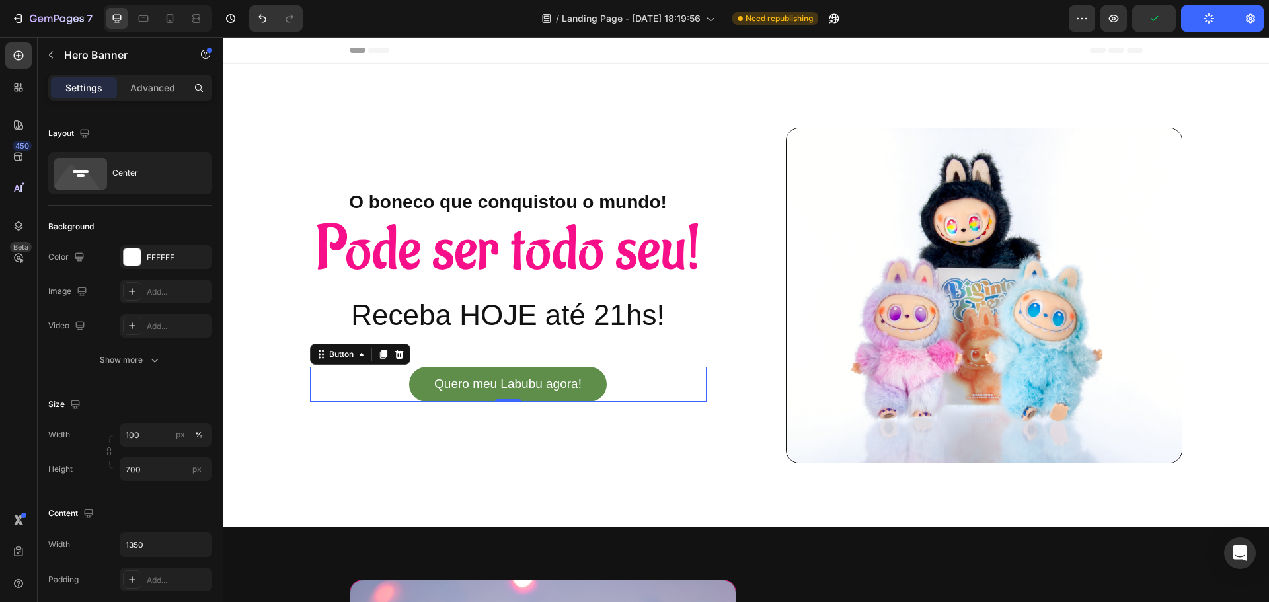
click at [650, 378] on div "Quero meu Labubu agora! Button 0" at bounding box center [508, 384] width 397 height 35
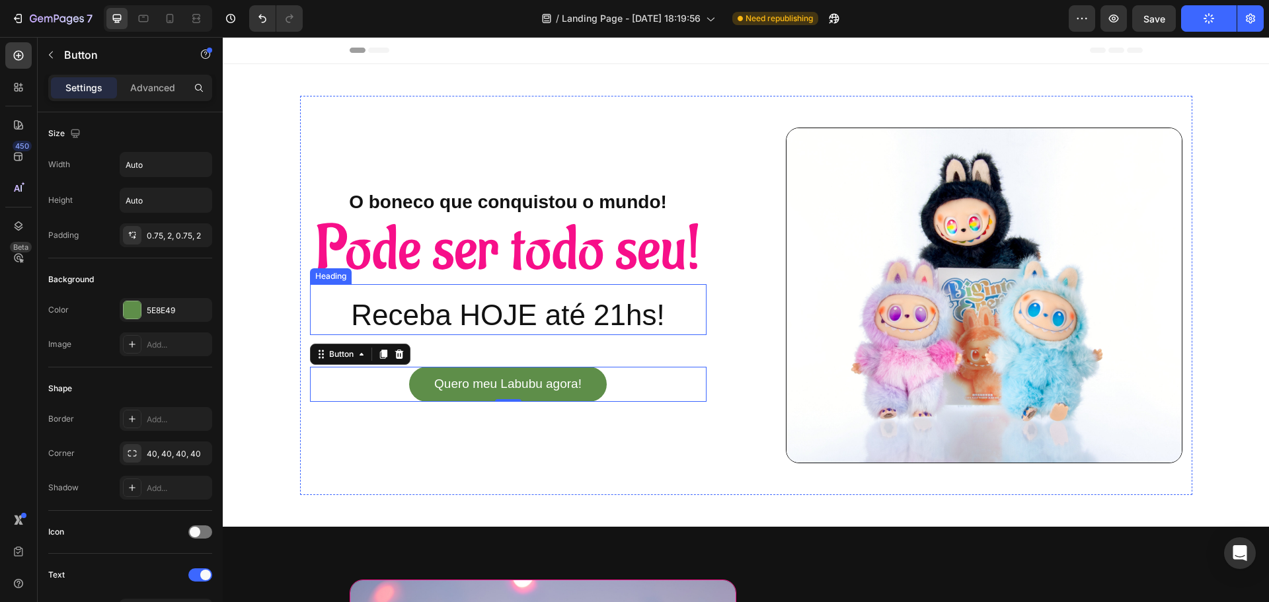
click at [668, 320] on p "Receba HOJE até 21hs!" at bounding box center [508, 315] width 394 height 38
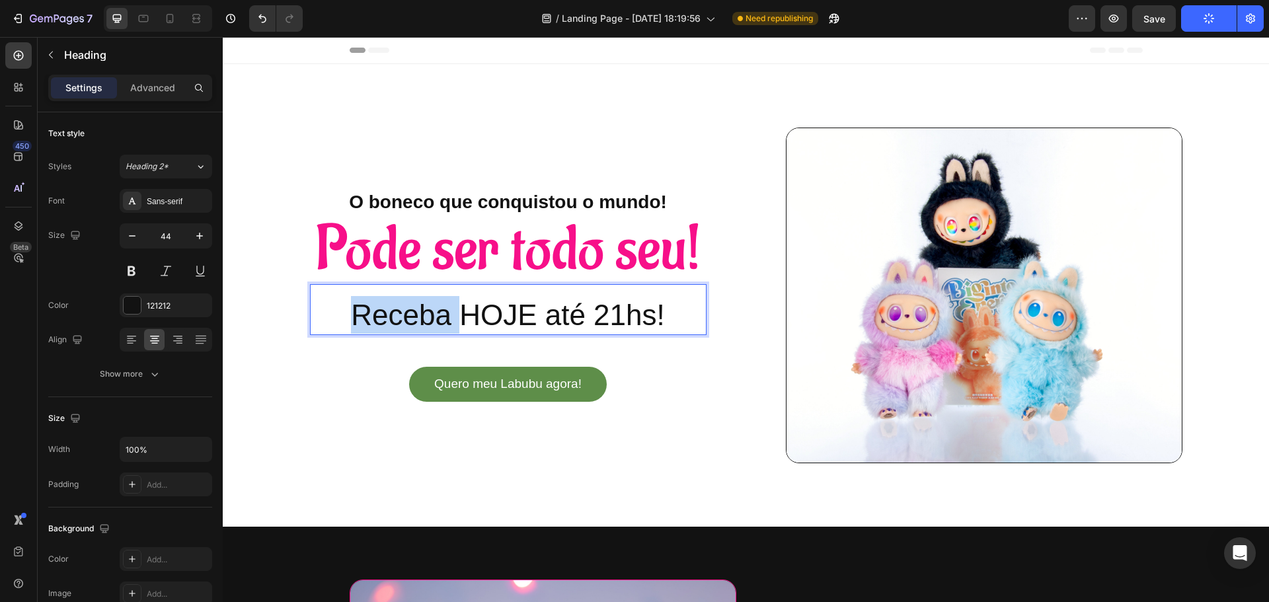
click at [350, 313] on p "Receba HOJE até 21hs!" at bounding box center [508, 315] width 394 height 38
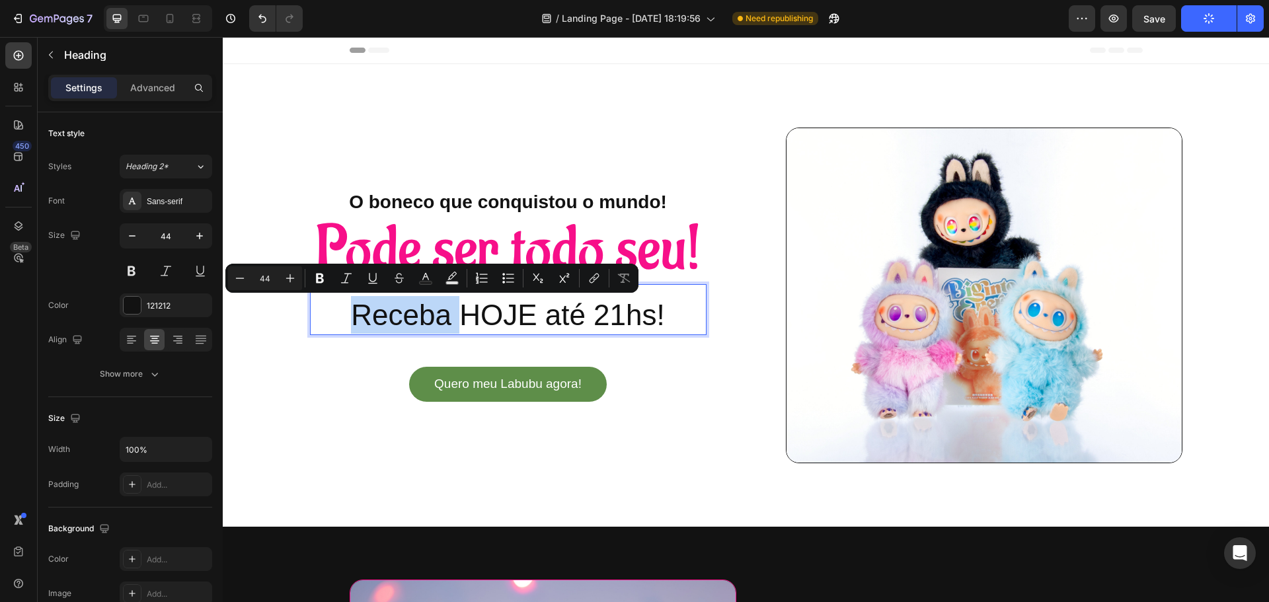
click at [348, 308] on p "Receba HOJE até 21hs!" at bounding box center [508, 315] width 394 height 38
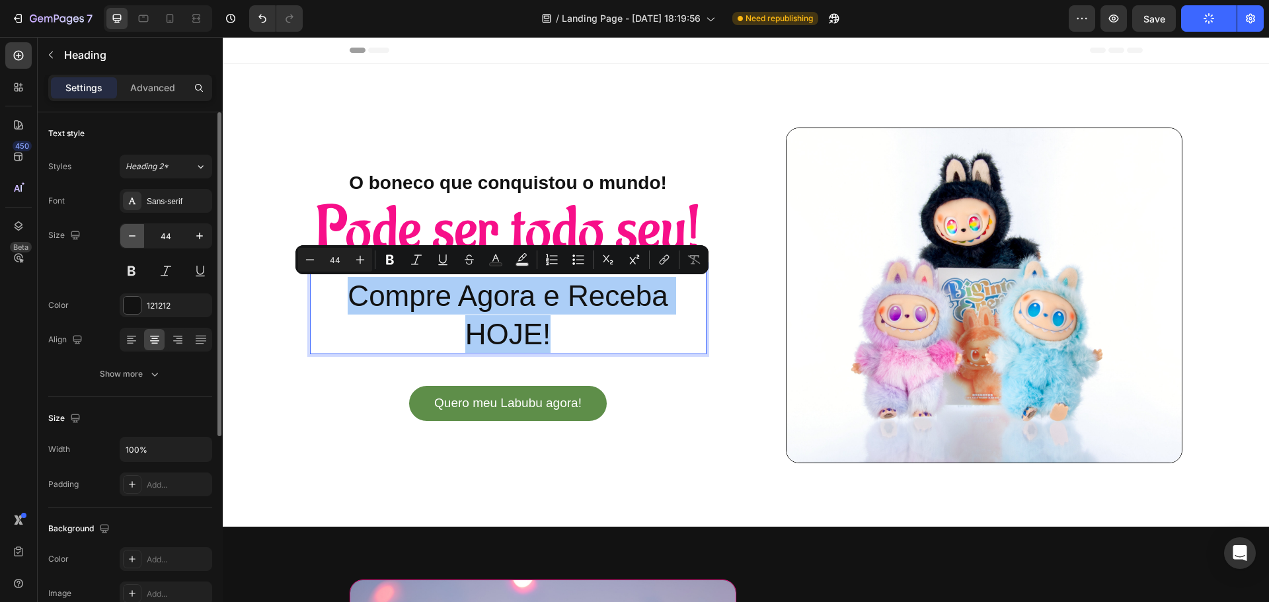
click at [128, 233] on icon "button" at bounding box center [132, 235] width 13 height 13
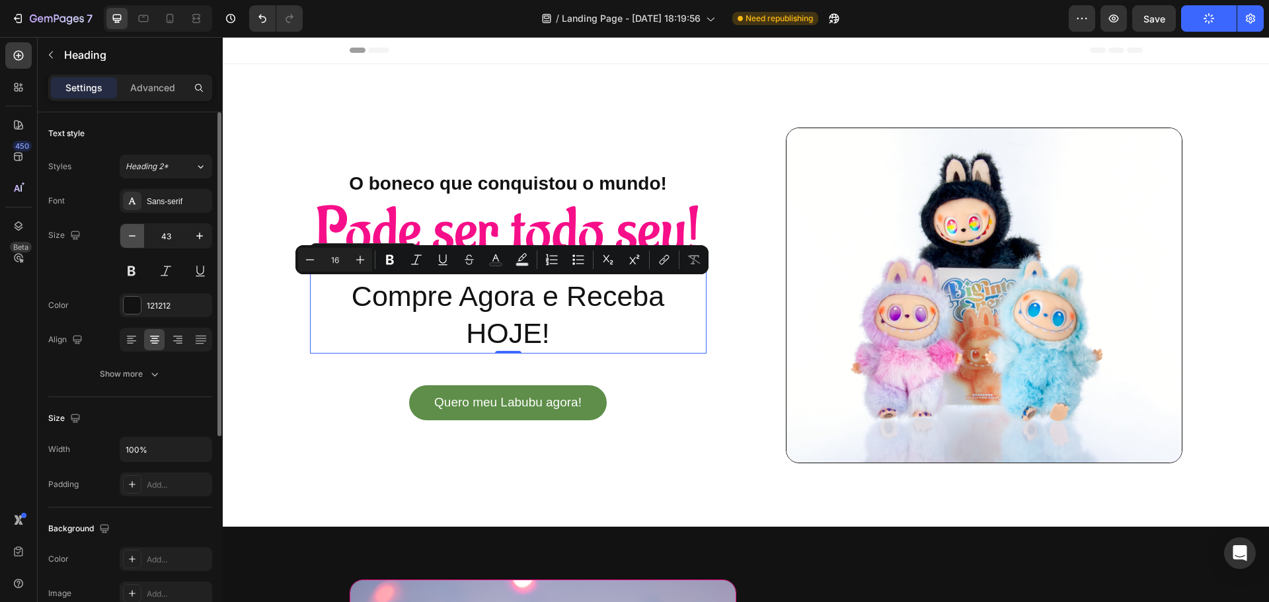
click at [128, 233] on icon "button" at bounding box center [132, 235] width 13 height 13
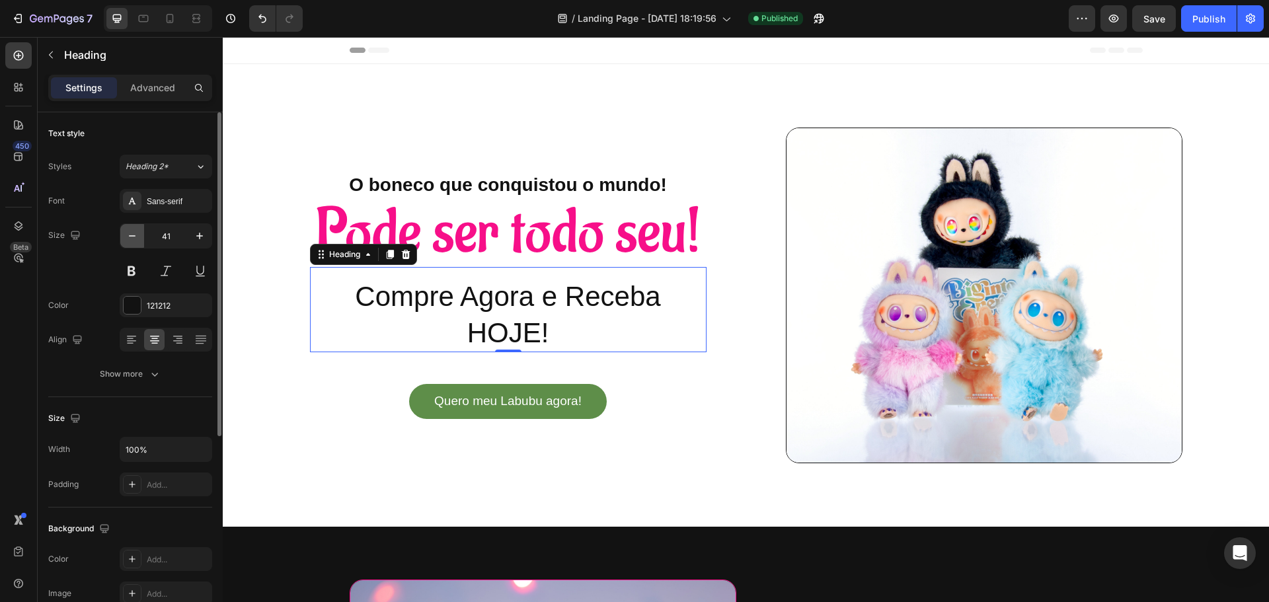
click at [128, 233] on icon "button" at bounding box center [132, 235] width 13 height 13
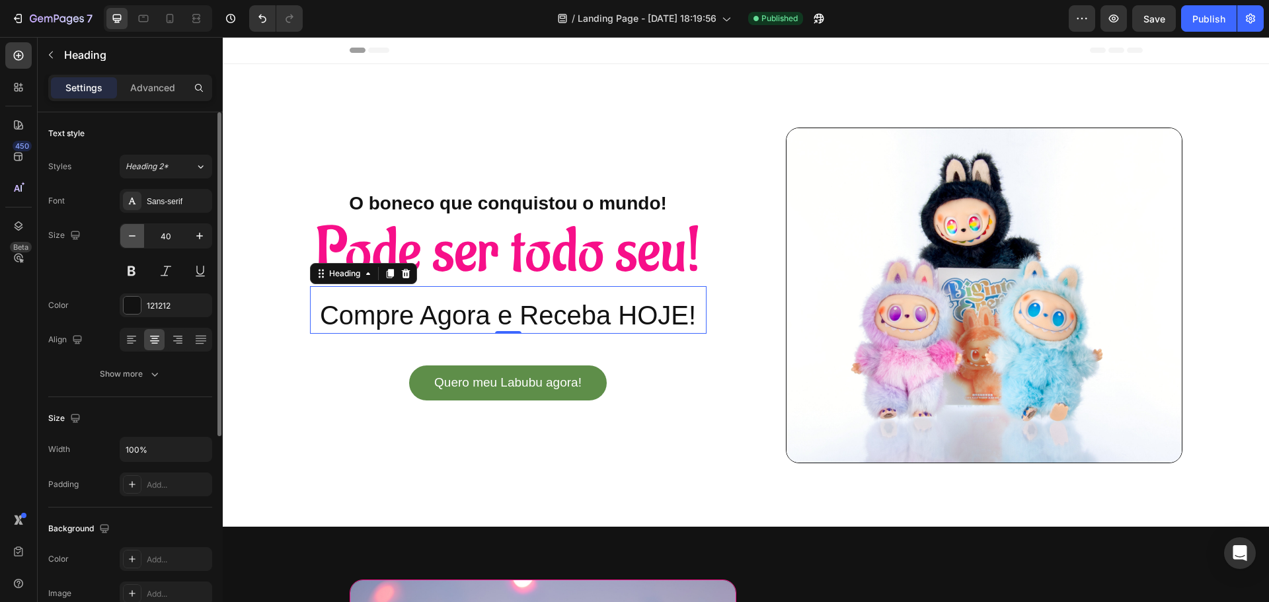
click at [128, 233] on icon "button" at bounding box center [132, 235] width 13 height 13
type input "39"
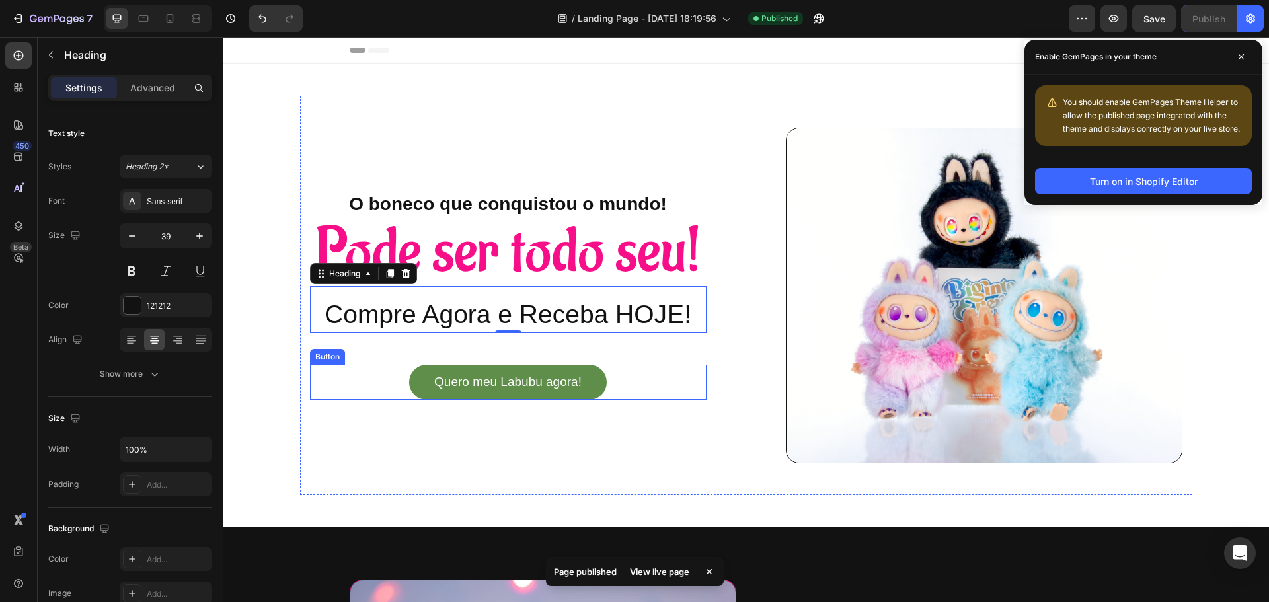
click at [685, 366] on div "Quero meu Labubu agora! Button" at bounding box center [508, 382] width 397 height 35
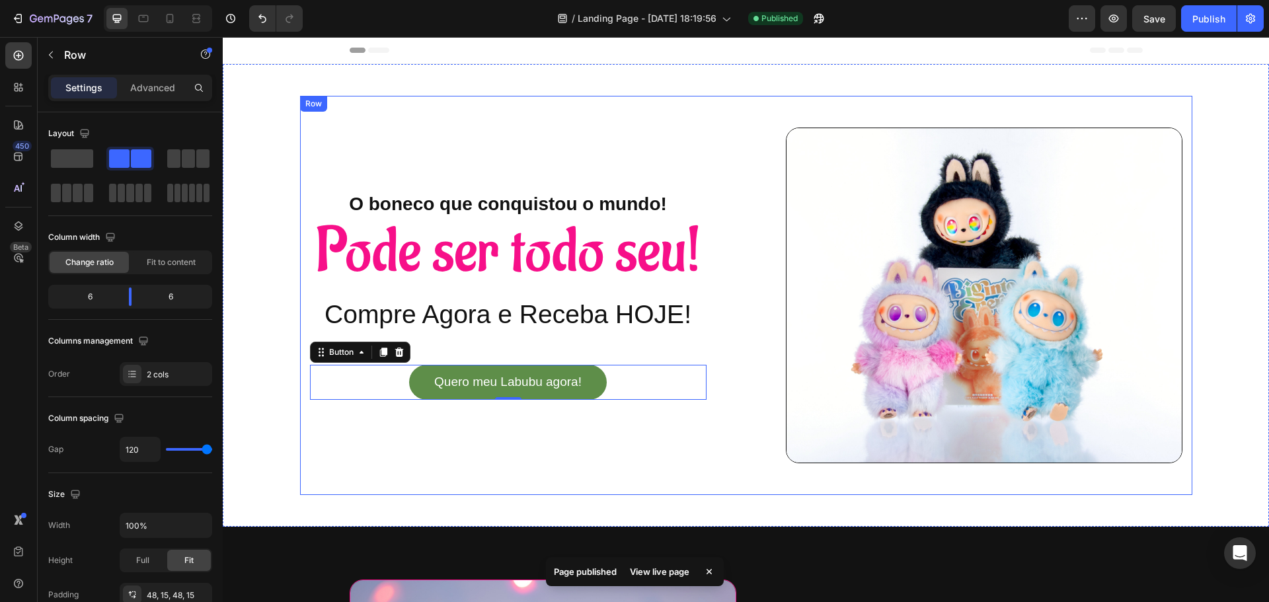
click at [632, 475] on div "O boneco que conquistou o mundo! Heading Pode ser todo seu! Heading Compre Agor…" at bounding box center [746, 296] width 892 height 400
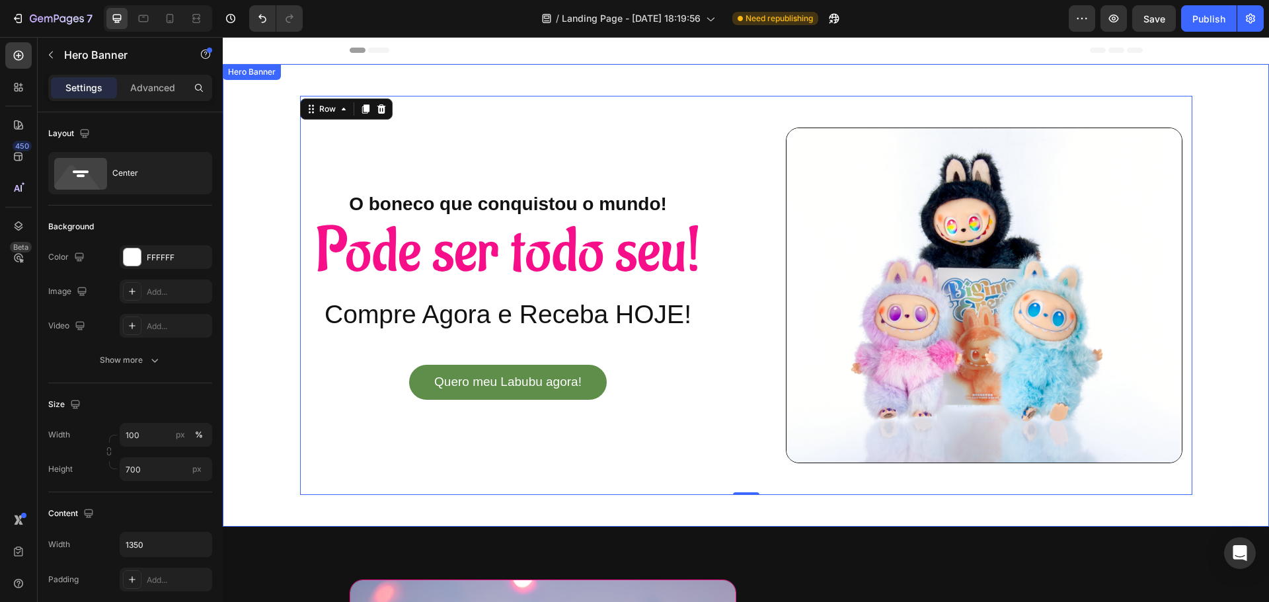
click at [1239, 463] on div "Overlay" at bounding box center [746, 295] width 1046 height 463
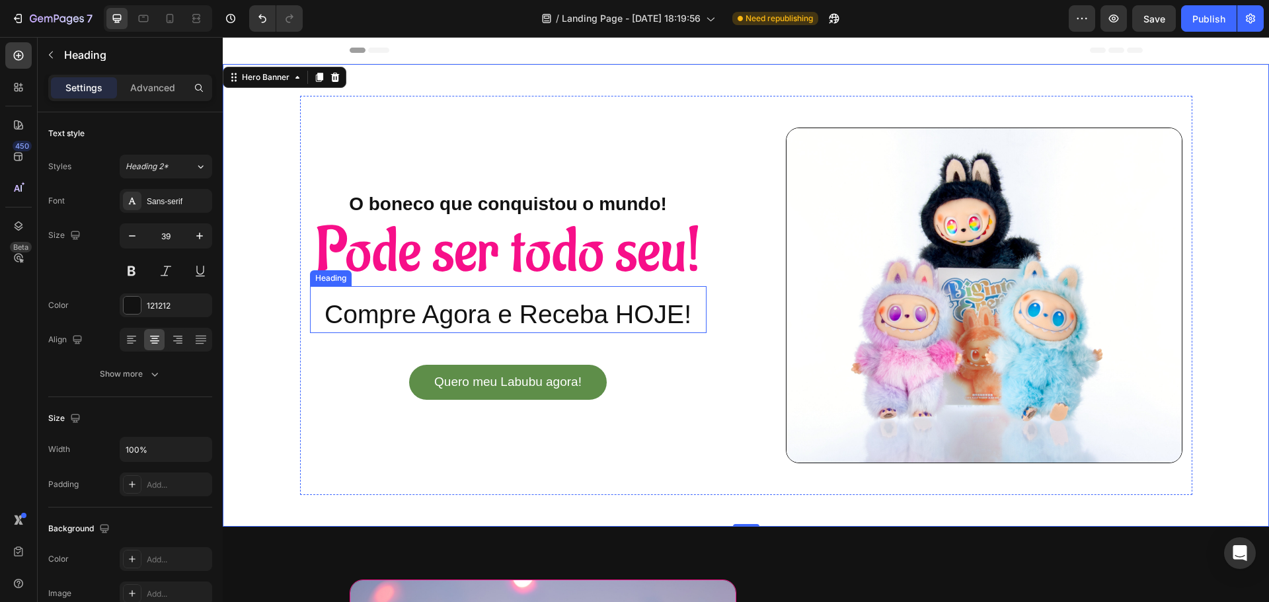
click at [652, 303] on p "Compre Agora e Receba HOJE!" at bounding box center [508, 315] width 394 height 34
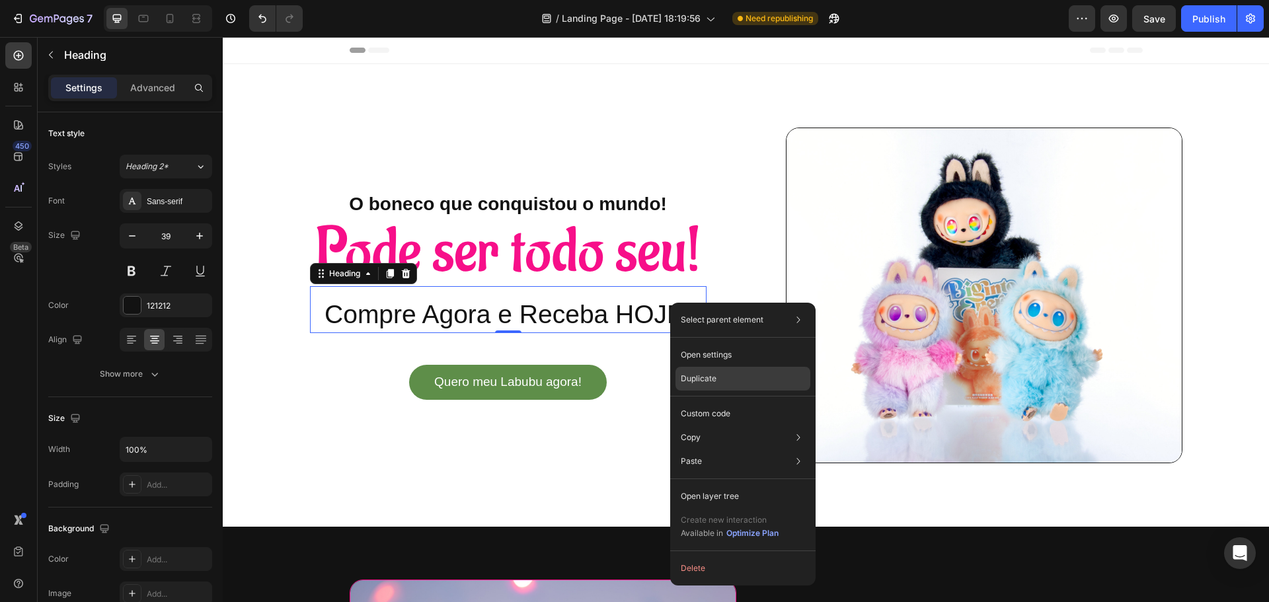
click at [724, 402] on div "Duplicate" at bounding box center [742, 414] width 135 height 24
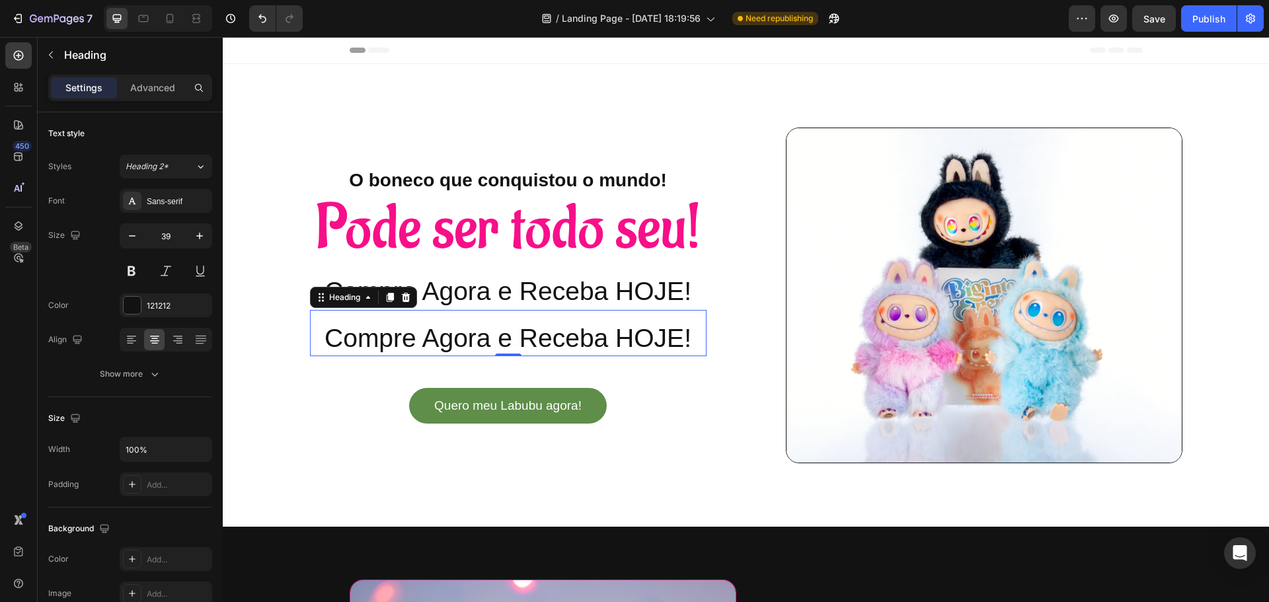
click at [572, 340] on h2 "Compre Agora e Receba HOJE!" at bounding box center [508, 339] width 397 height 36
click at [572, 340] on p "Compre Agora e Receba HOJE!" at bounding box center [508, 339] width 394 height 34
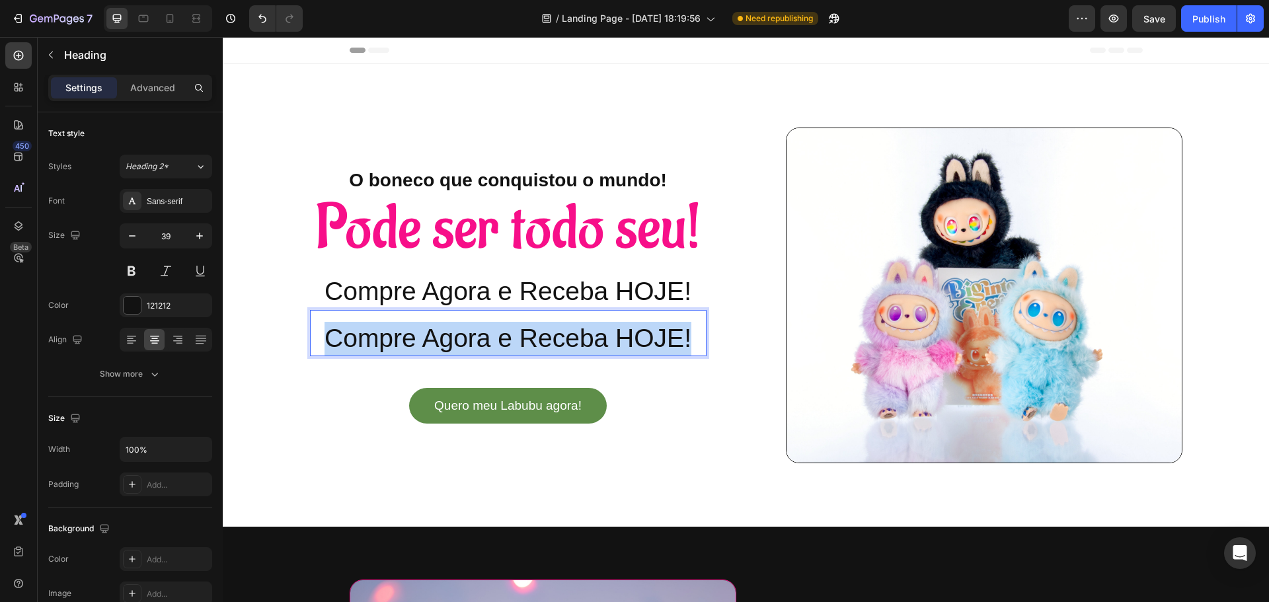
click at [572, 340] on p "Compre Agora e Receba HOJE!" at bounding box center [508, 339] width 394 height 34
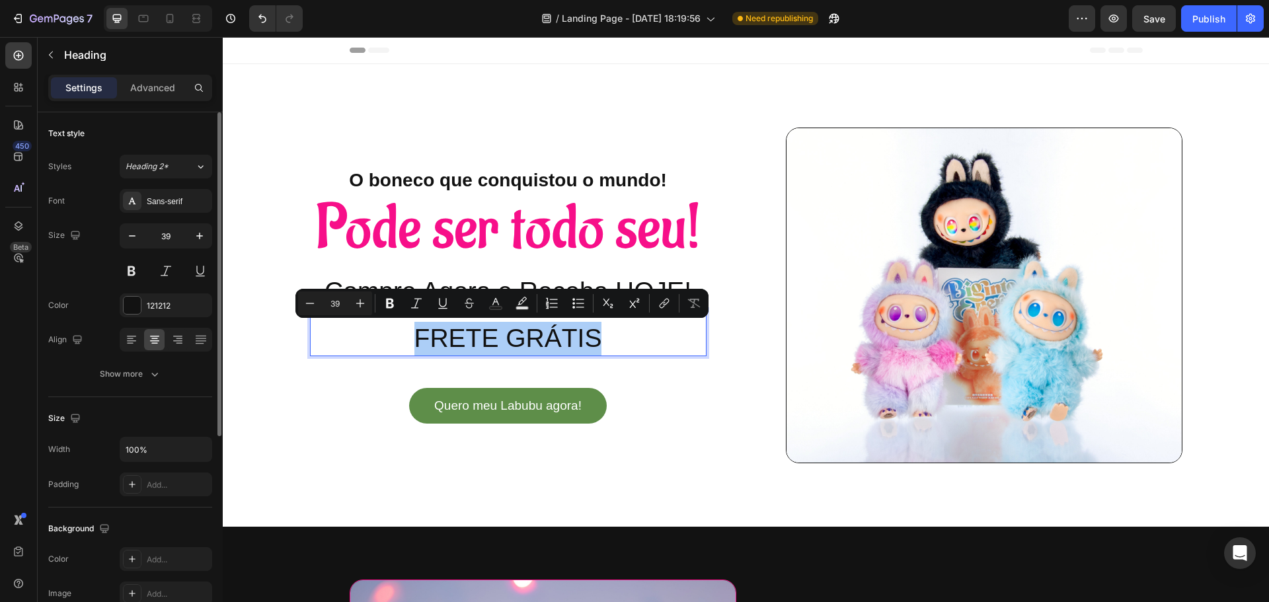
click at [118, 313] on div "Color 121212" at bounding box center [130, 305] width 164 height 24
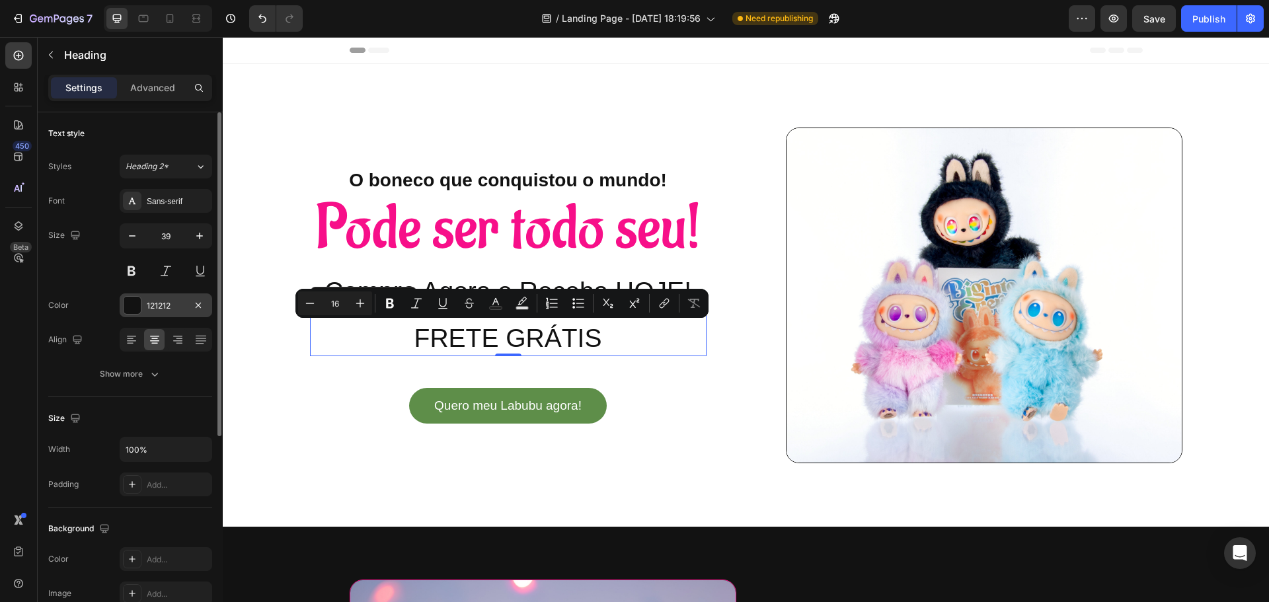
click at [131, 302] on div at bounding box center [132, 305] width 17 height 17
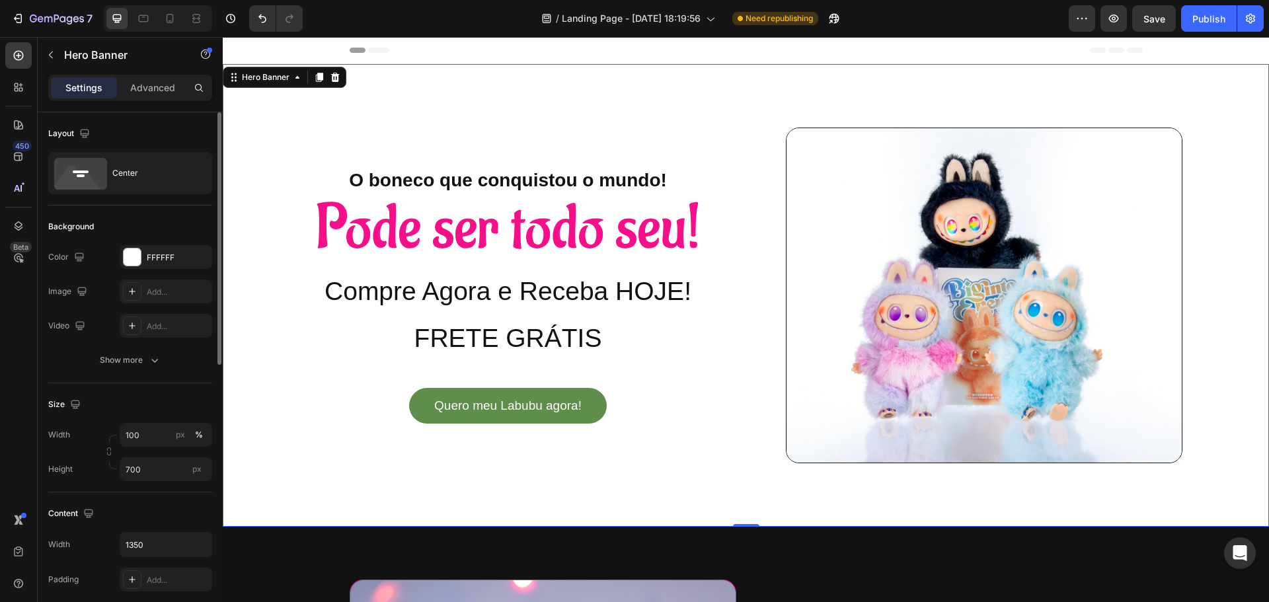
click at [926, 69] on div "Overlay" at bounding box center [746, 295] width 1046 height 463
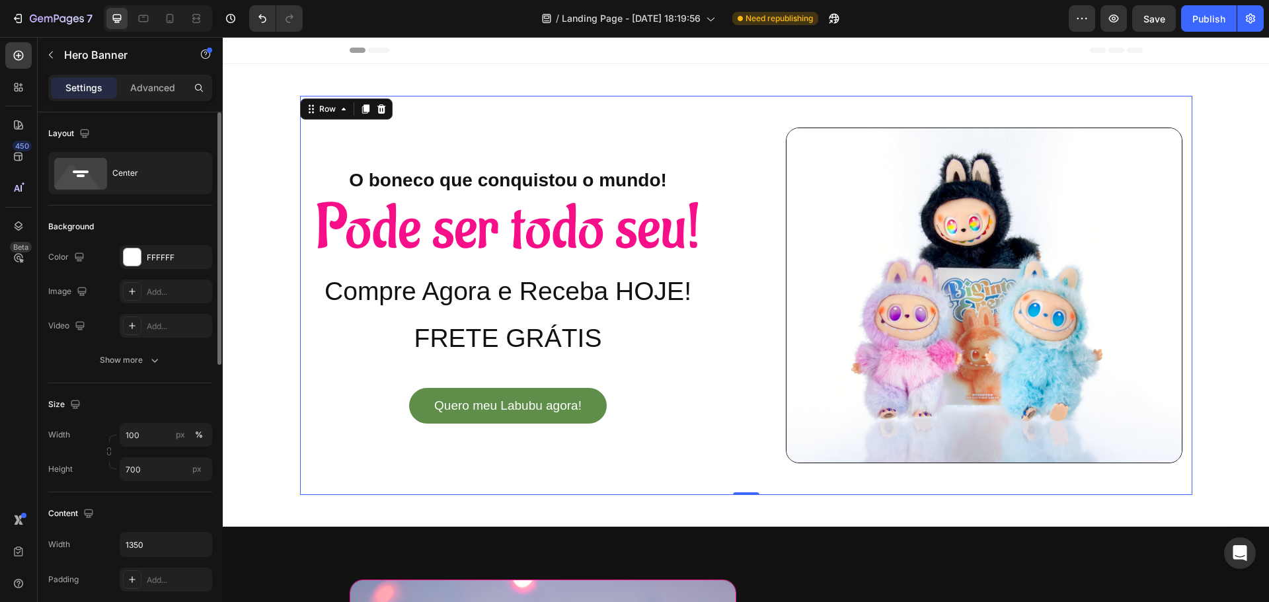
click at [693, 139] on div "O boneco que conquistou o mundo! Heading Pode ser todo seu! Heading Compre Agor…" at bounding box center [508, 296] width 397 height 336
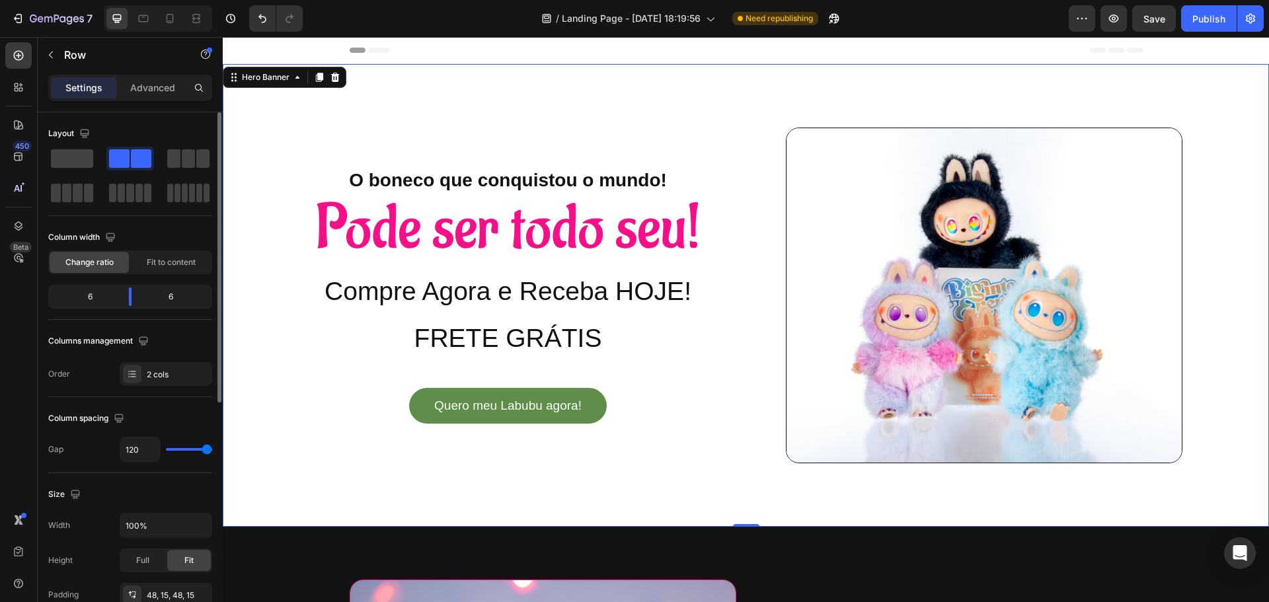
click at [530, 86] on div "Overlay" at bounding box center [746, 295] width 1046 height 463
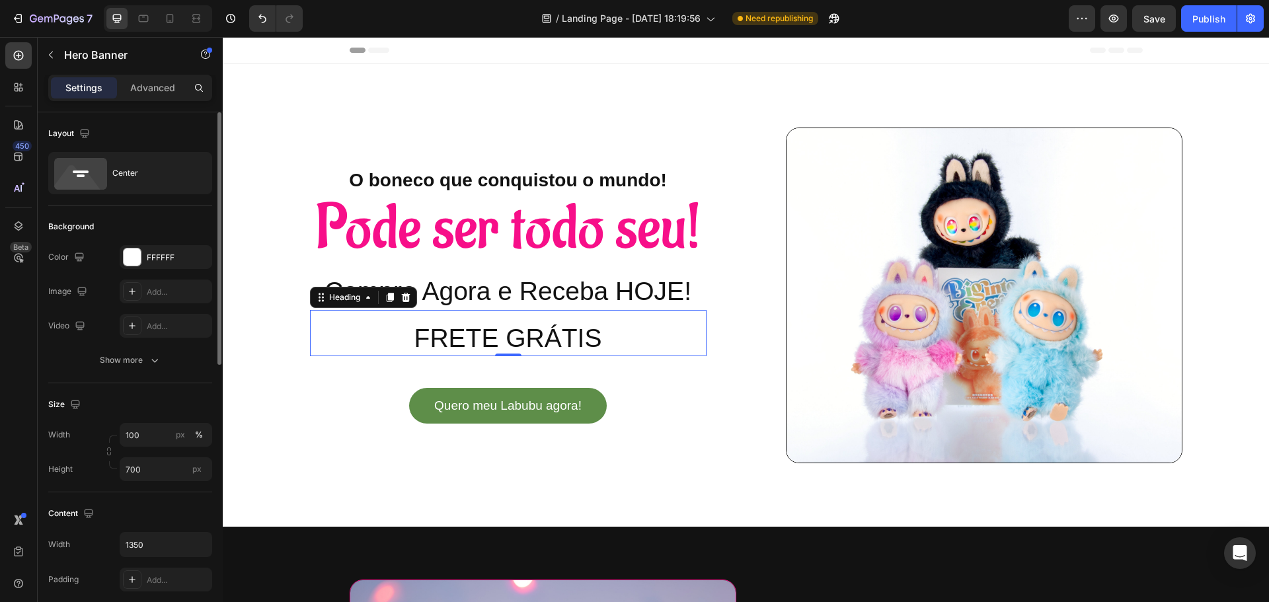
click at [607, 326] on p "FRETE GRÁTIS" at bounding box center [508, 339] width 394 height 34
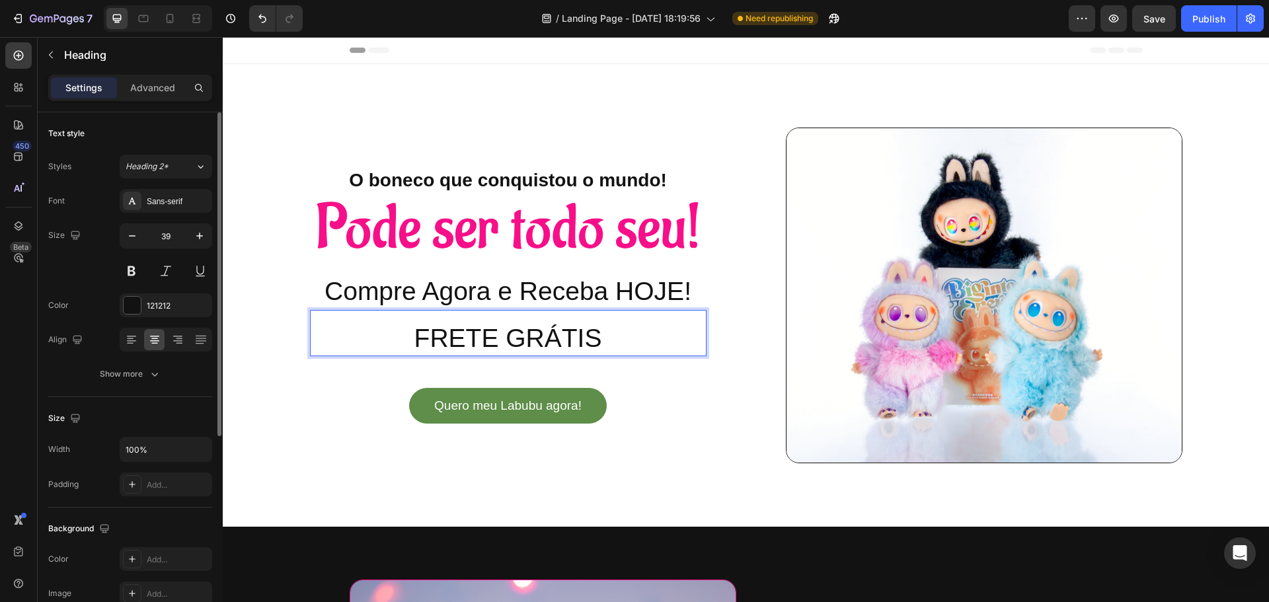
click at [597, 336] on p "FRETE GRÁTIS" at bounding box center [508, 339] width 394 height 34
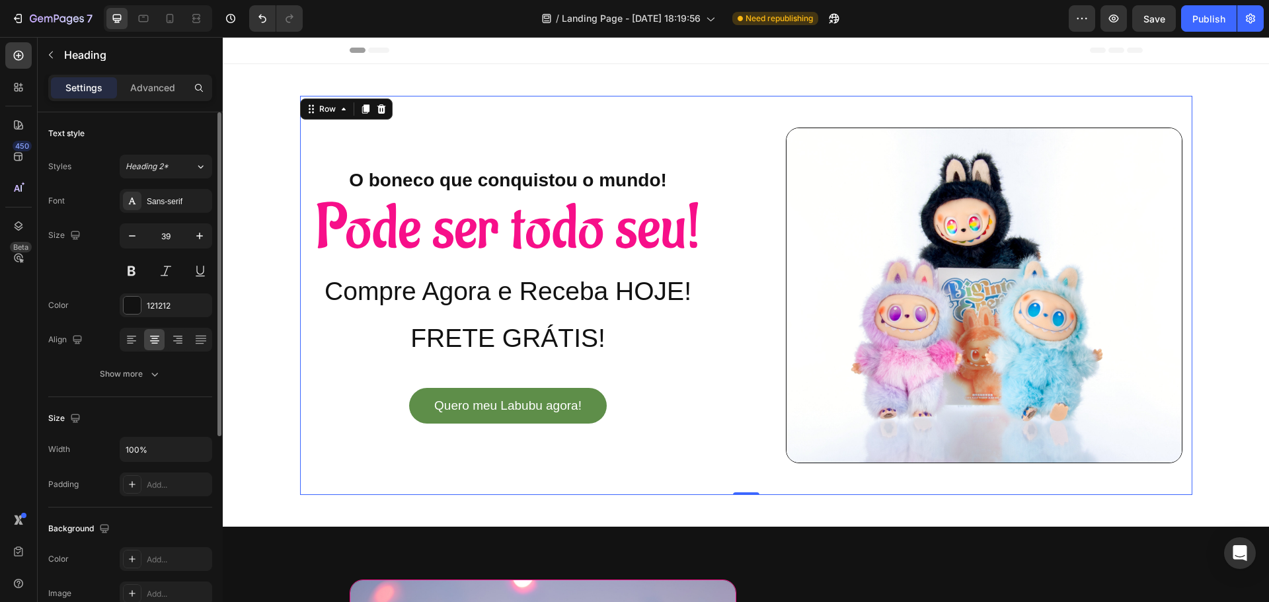
click at [671, 484] on div "O boneco que conquistou o mundo! Heading Pode ser todo seu! Heading Compre Agor…" at bounding box center [746, 296] width 892 height 400
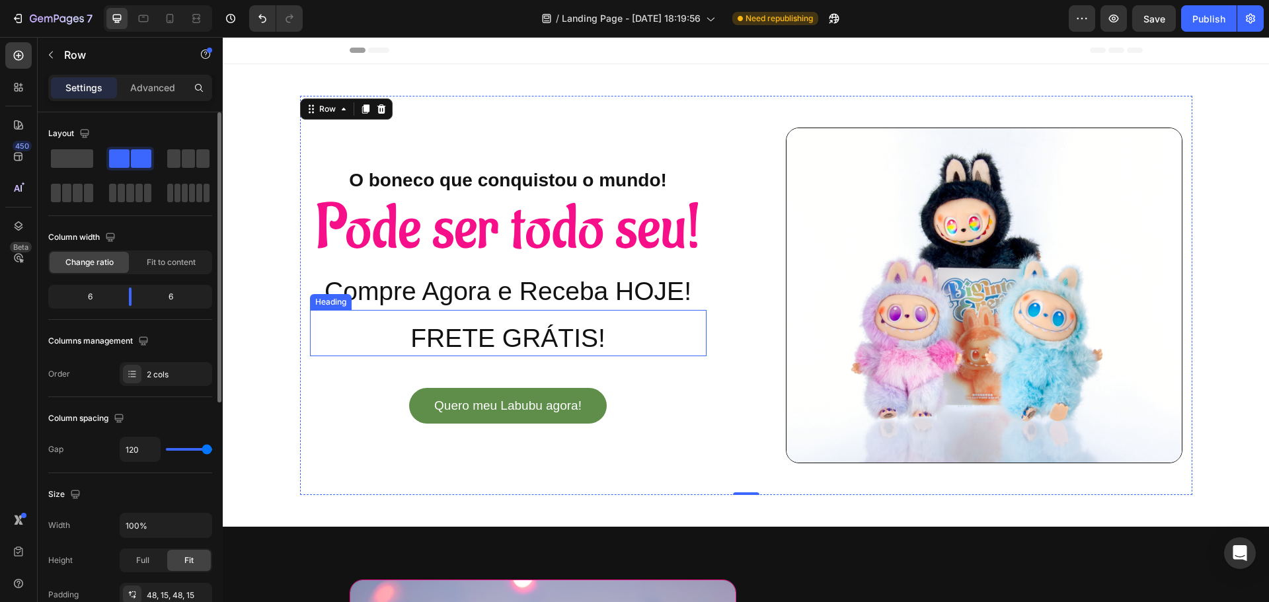
click at [560, 328] on p "FRETE GRÁTIS!" at bounding box center [508, 339] width 394 height 34
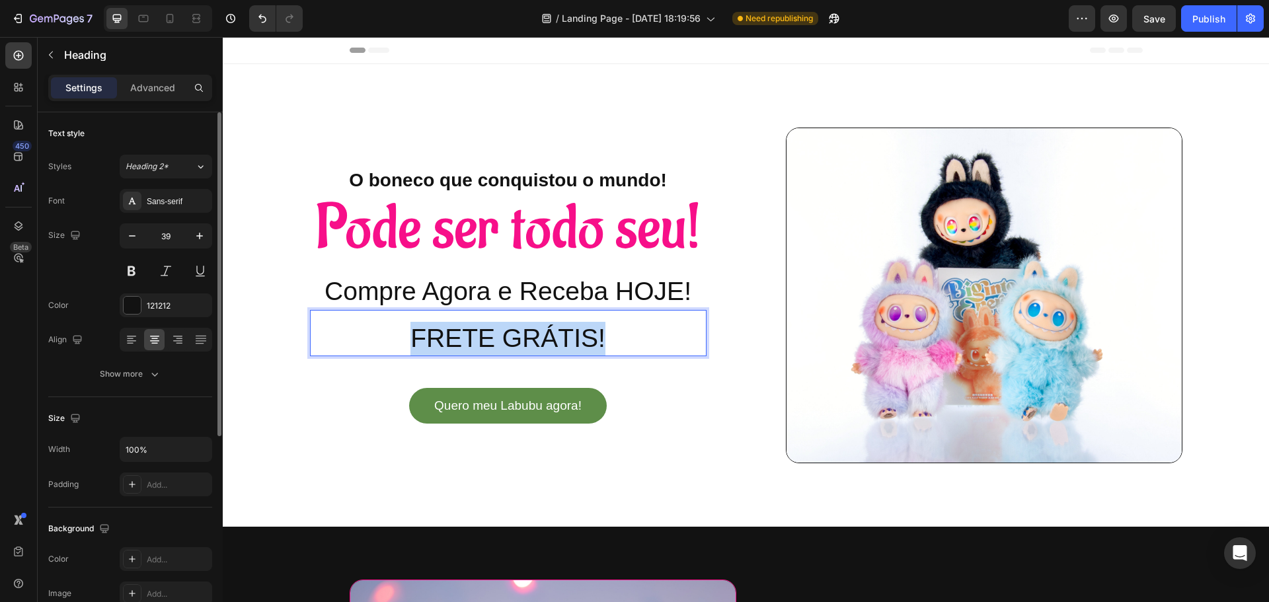
click at [560, 328] on p "FRETE GRÁTIS!" at bounding box center [508, 339] width 394 height 34
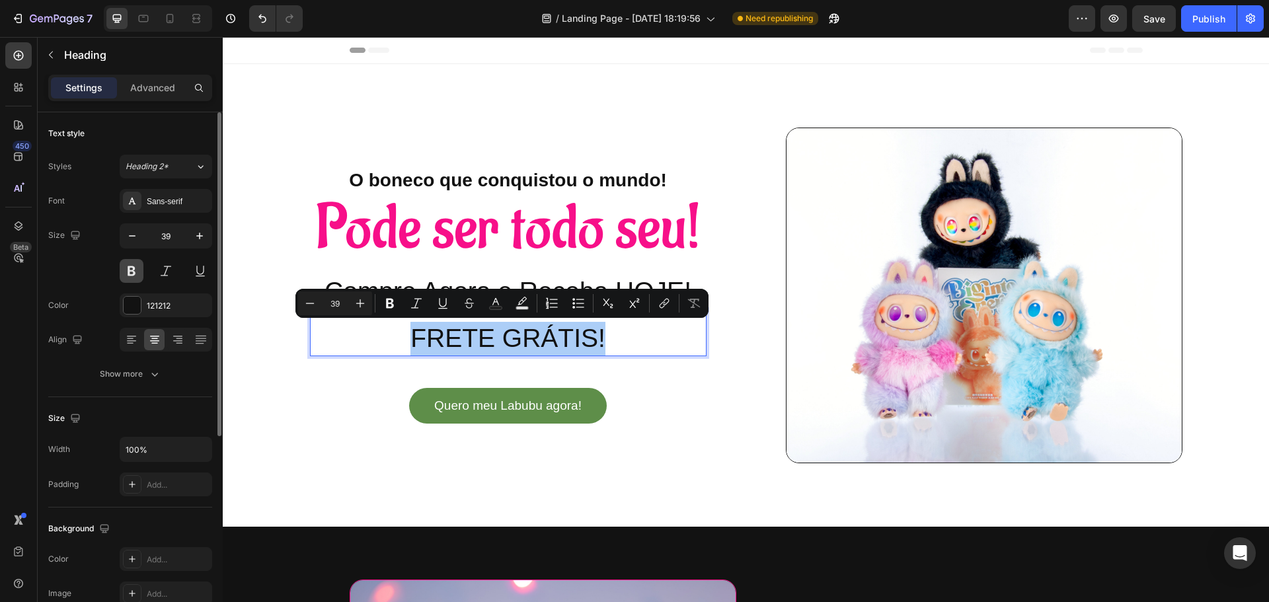
click at [133, 270] on button at bounding box center [132, 271] width 24 height 24
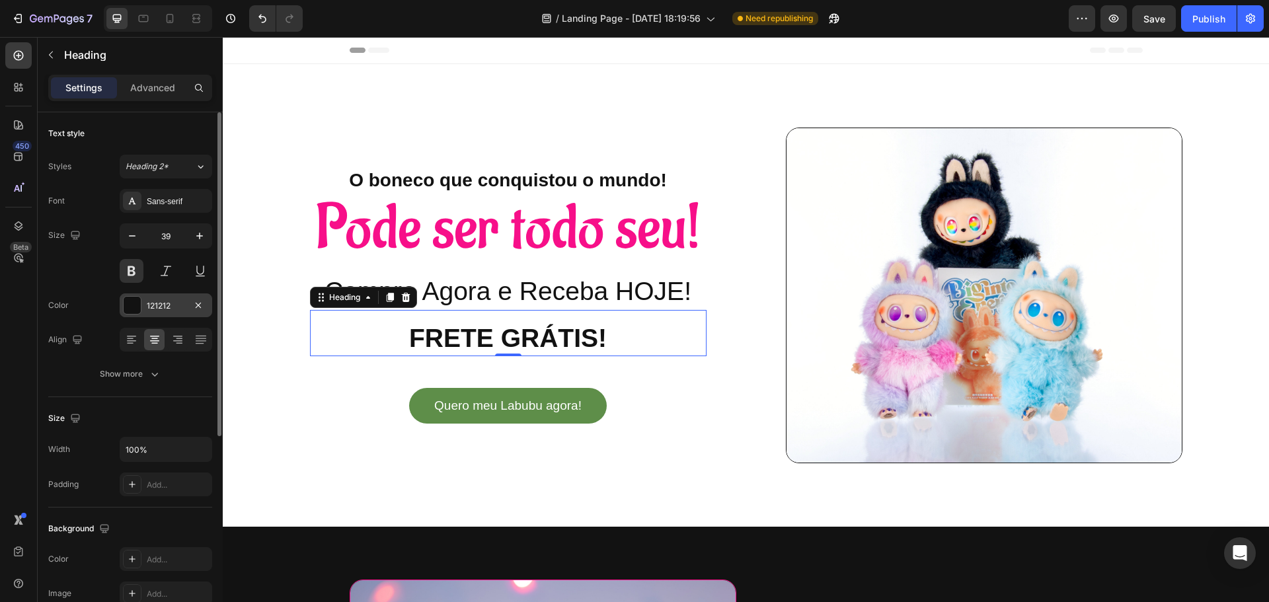
click at [128, 300] on div at bounding box center [132, 305] width 17 height 17
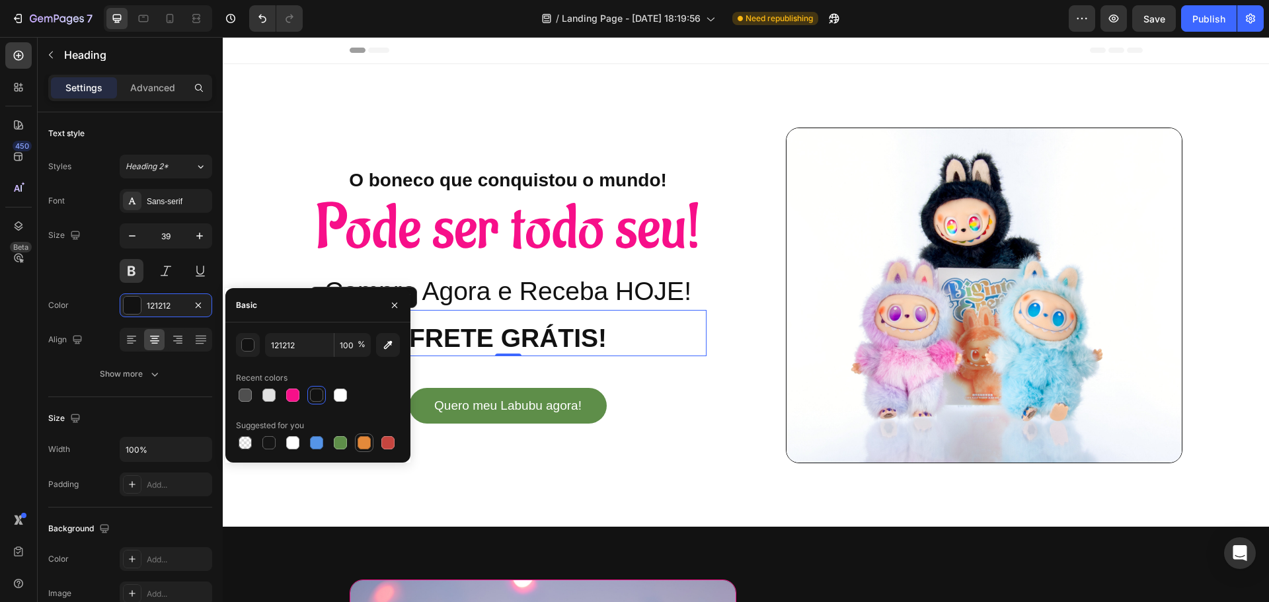
click at [369, 444] on div at bounding box center [364, 442] width 13 height 13
type input "E4893A"
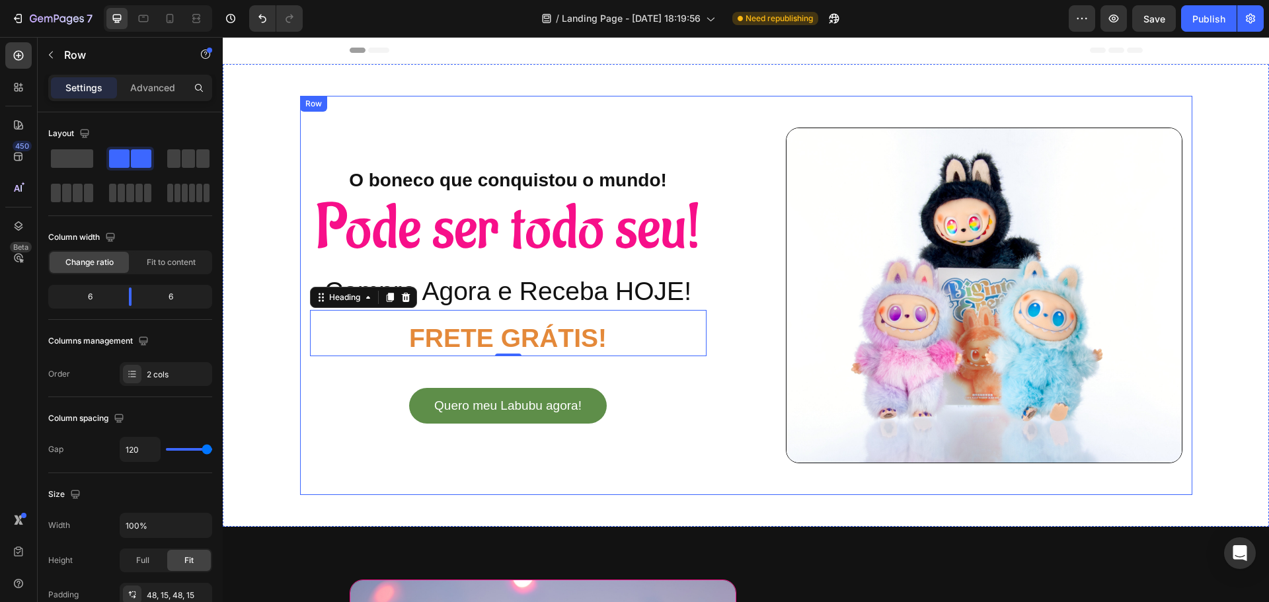
click at [719, 432] on div "O boneco que conquistou o mundo! Heading Pode ser todo seu! Heading Compre Agor…" at bounding box center [746, 296] width 892 height 400
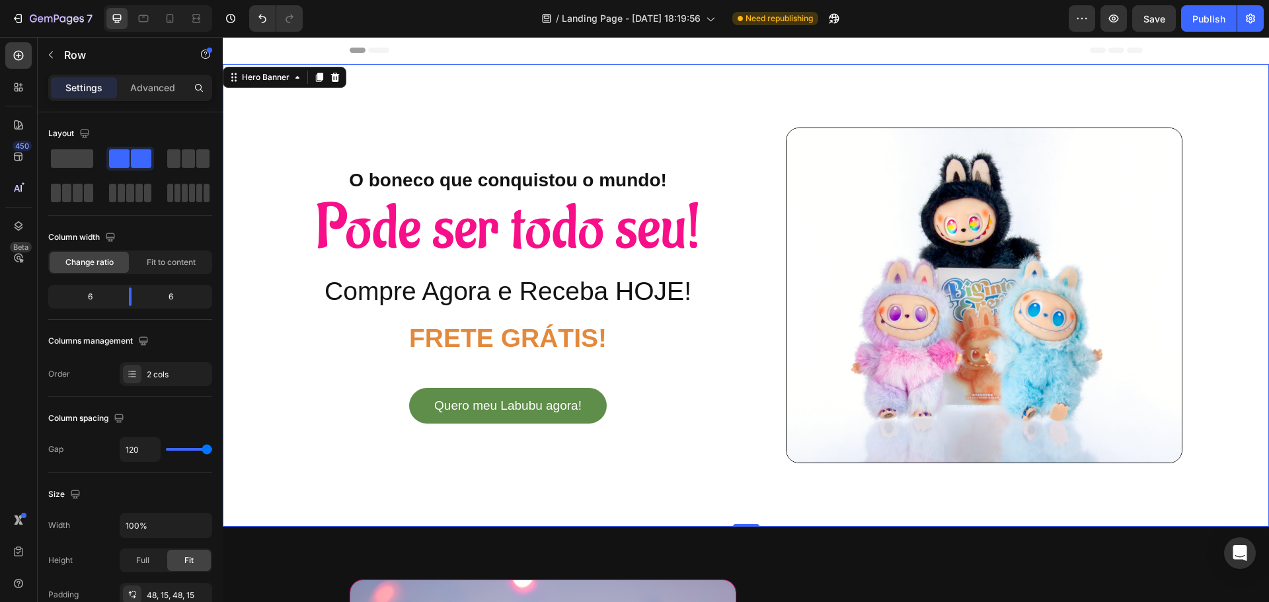
click at [810, 516] on div "Overlay" at bounding box center [746, 295] width 1046 height 463
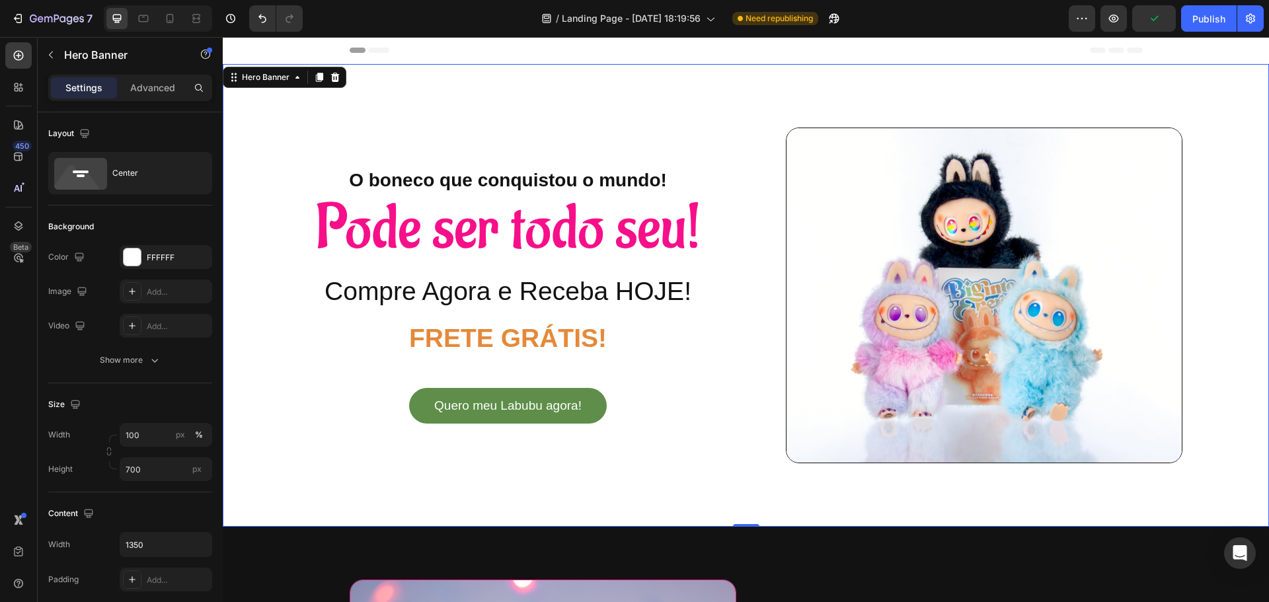
click at [1241, 377] on div "Overlay" at bounding box center [746, 295] width 1046 height 463
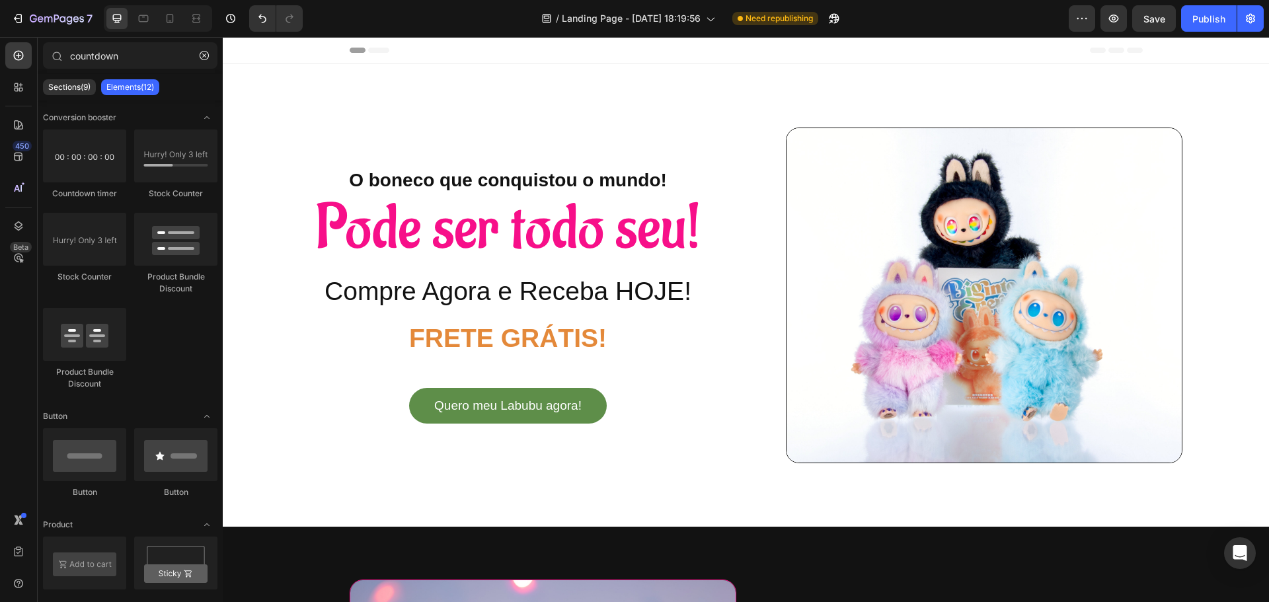
click at [980, 61] on div "Header" at bounding box center [746, 50] width 793 height 26
click at [1221, 27] on button "Publish" at bounding box center [1209, 18] width 56 height 26
click at [1258, 26] on button "button" at bounding box center [1250, 18] width 26 height 26
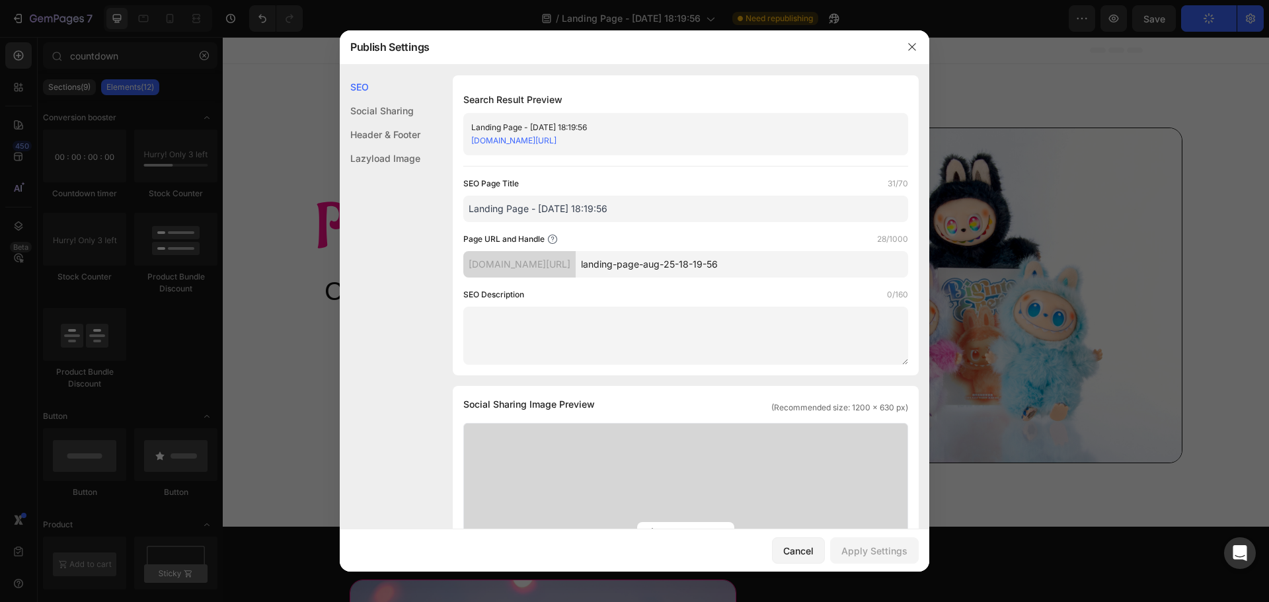
click at [704, 135] on div "[DOMAIN_NAME][URL]" at bounding box center [674, 140] width 407 height 13
click at [556, 140] on link "[DOMAIN_NAME][URL]" at bounding box center [513, 140] width 85 height 10
